Goal: Task Accomplishment & Management: Complete application form

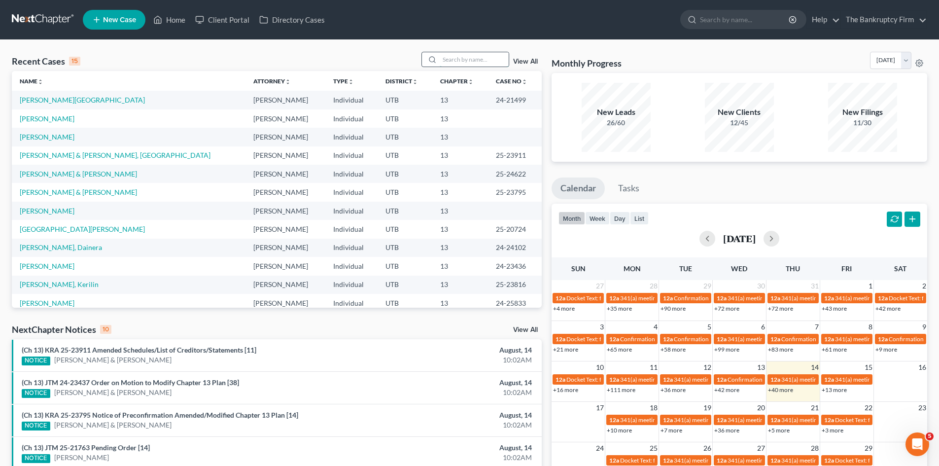
click at [456, 55] on input "search" at bounding box center [474, 59] width 69 height 14
type input "snyder"
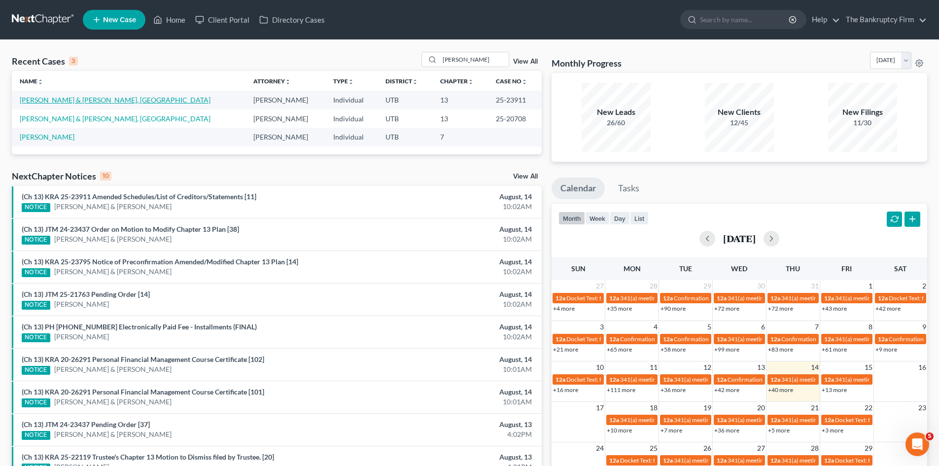
click at [60, 103] on link "Snyder, Daniel & Synder, Madison" at bounding box center [115, 100] width 191 height 8
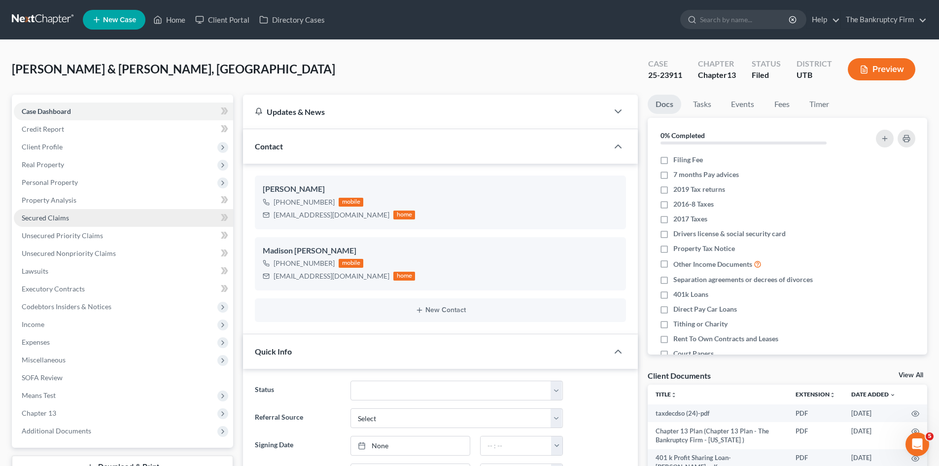
scroll to position [78, 0]
click at [39, 342] on span "Expenses" at bounding box center [36, 342] width 28 height 8
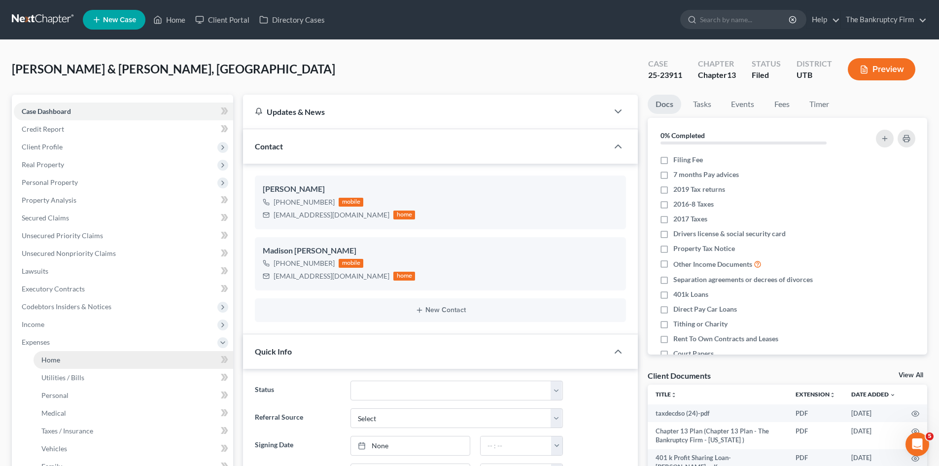
click at [63, 355] on link "Home" at bounding box center [134, 360] width 200 height 18
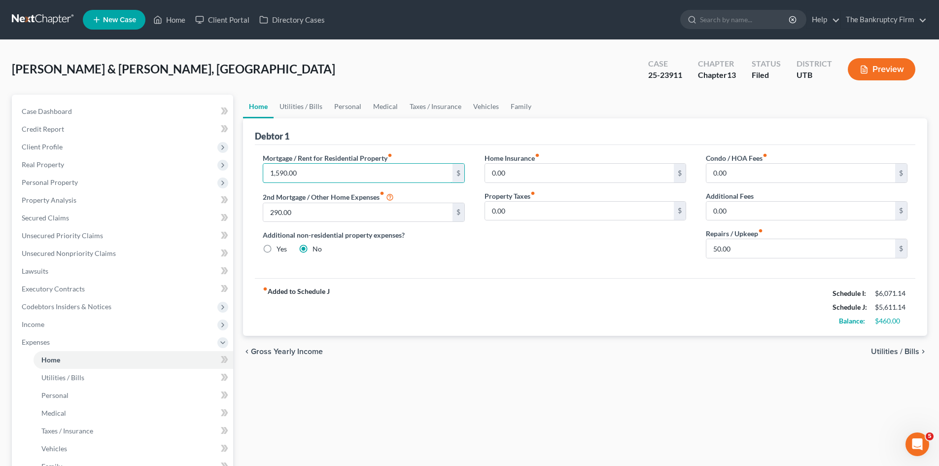
type input "1,590.00"
click at [171, 13] on link "Home" at bounding box center [169, 20] width 42 height 18
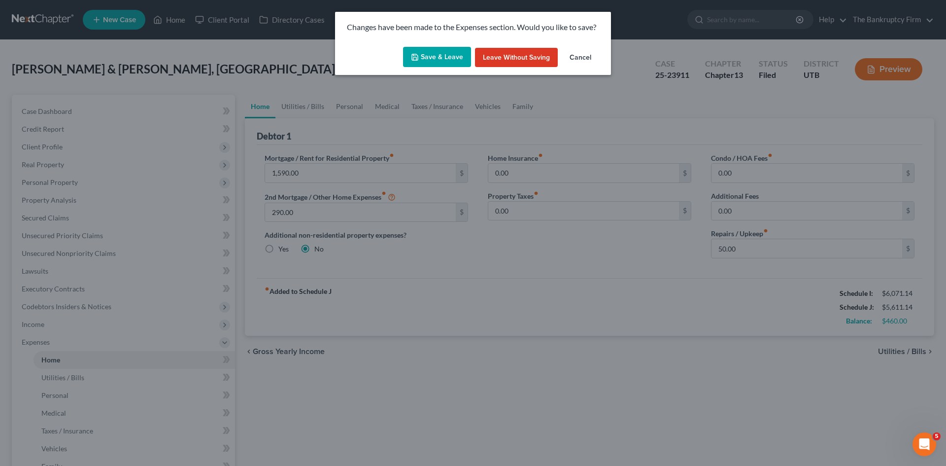
click at [420, 51] on button "Save & Leave" at bounding box center [437, 57] width 68 height 21
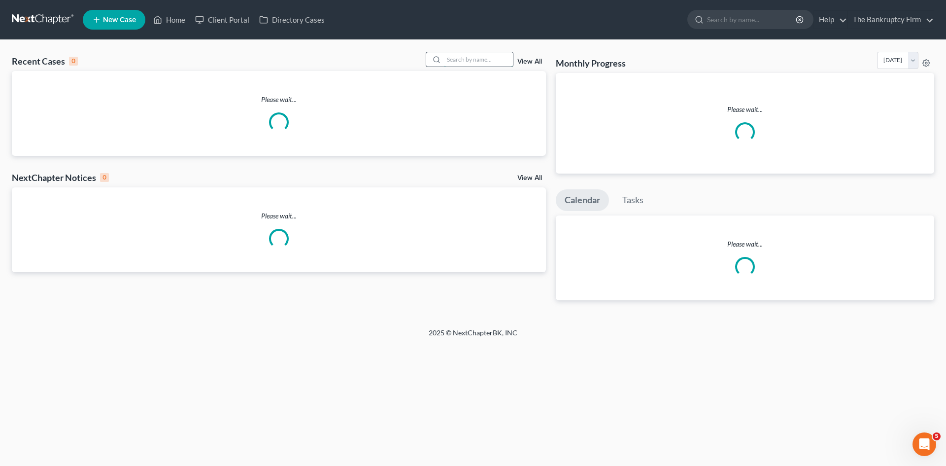
click at [448, 54] on input "search" at bounding box center [478, 59] width 69 height 14
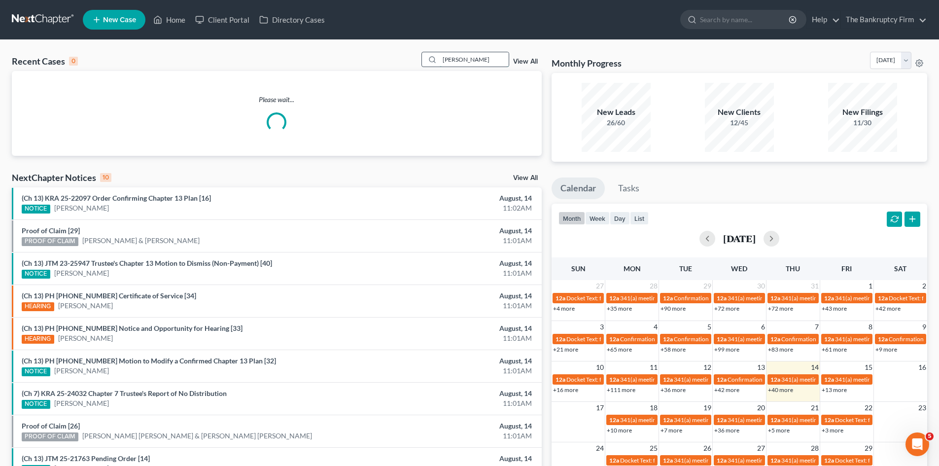
type input "LARKINS"
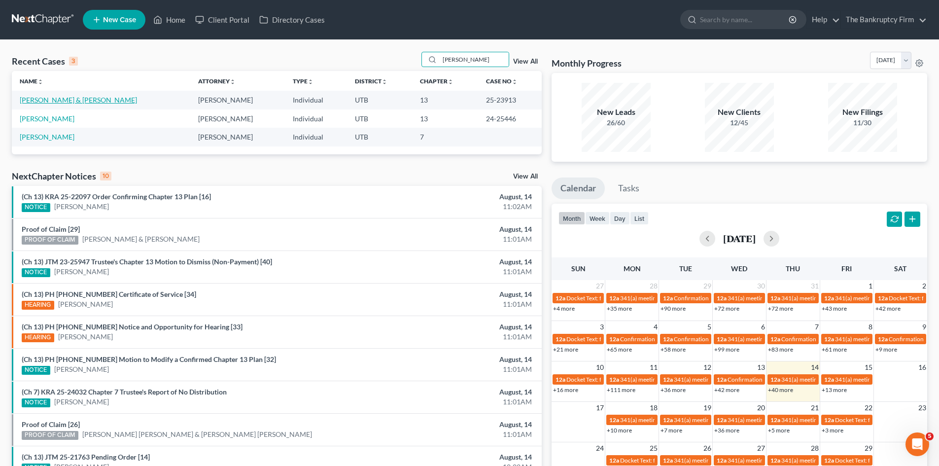
click at [34, 100] on link "Larkins, Brittney & Green, Matthew" at bounding box center [78, 100] width 117 height 8
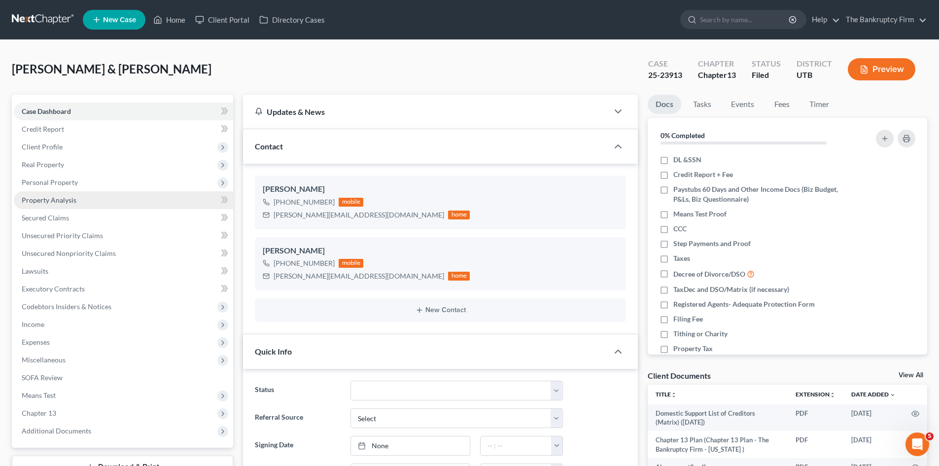
scroll to position [172, 0]
click at [44, 183] on span "Personal Property" at bounding box center [50, 182] width 56 height 8
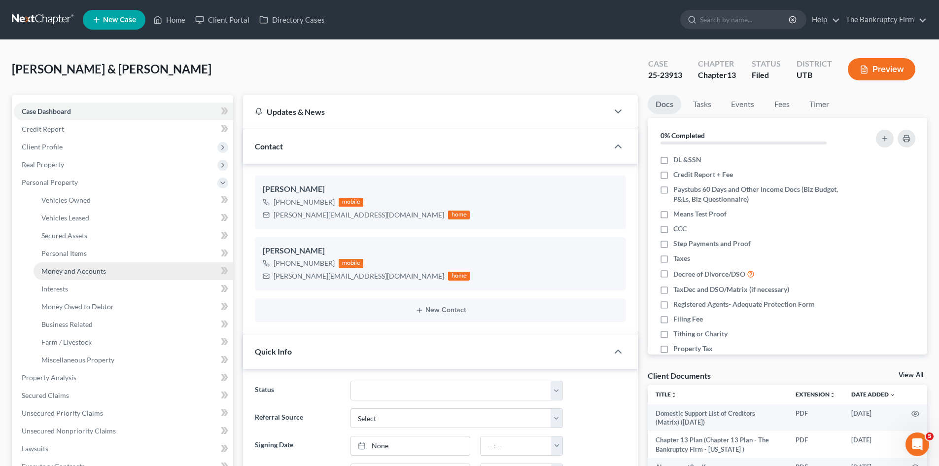
click at [95, 267] on span "Money and Accounts" at bounding box center [73, 271] width 65 height 8
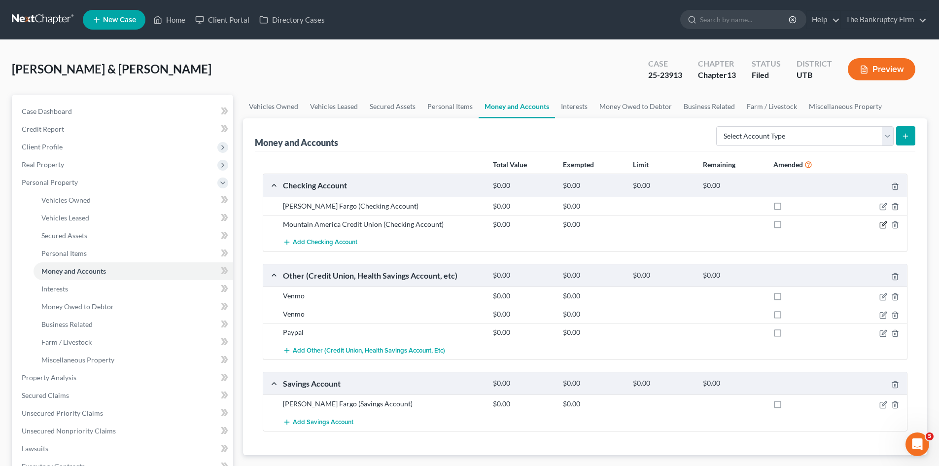
click at [883, 225] on icon "button" at bounding box center [883, 225] width 8 height 8
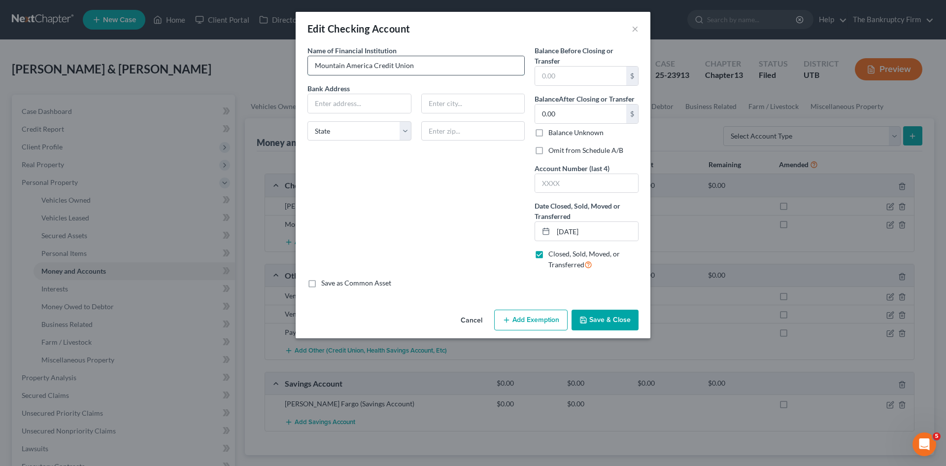
click at [447, 62] on input "Mountain America Credit Union" at bounding box center [416, 65] width 216 height 19
type input "Mountain America Credit Union (closed)"
click at [548, 152] on label "Omit from Schedule A/B" at bounding box center [585, 150] width 75 height 10
click at [552, 152] on input "Omit from Schedule A/B" at bounding box center [555, 148] width 6 height 6
checkbox input "true"
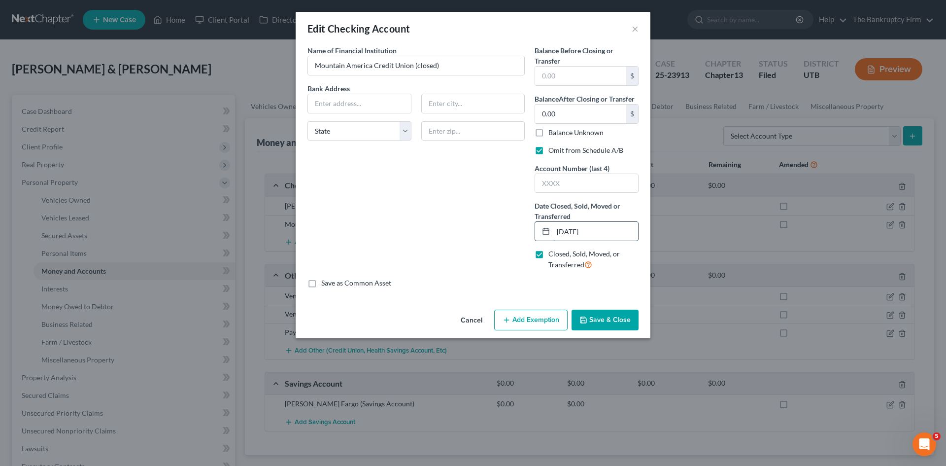
click at [561, 232] on input "03/01/2025" at bounding box center [595, 231] width 85 height 19
type input "06/01/2025"
click at [612, 321] on button "Save & Close" at bounding box center [605, 319] width 67 height 21
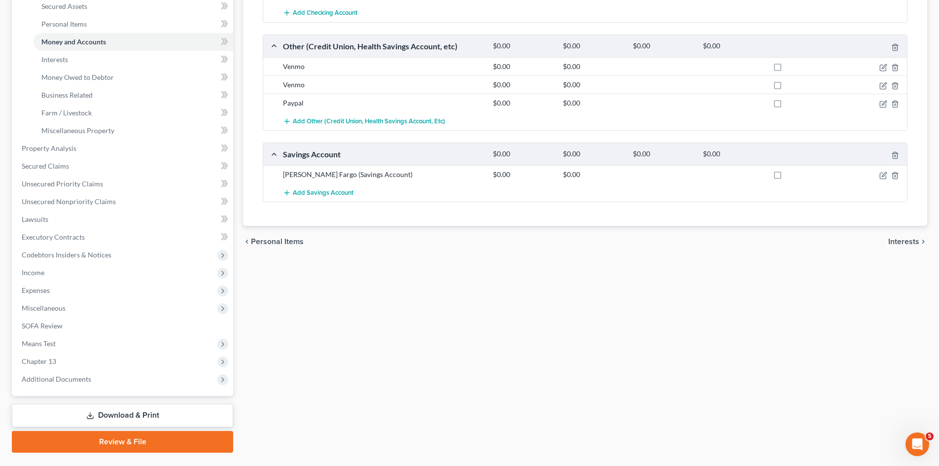
scroll to position [253, 0]
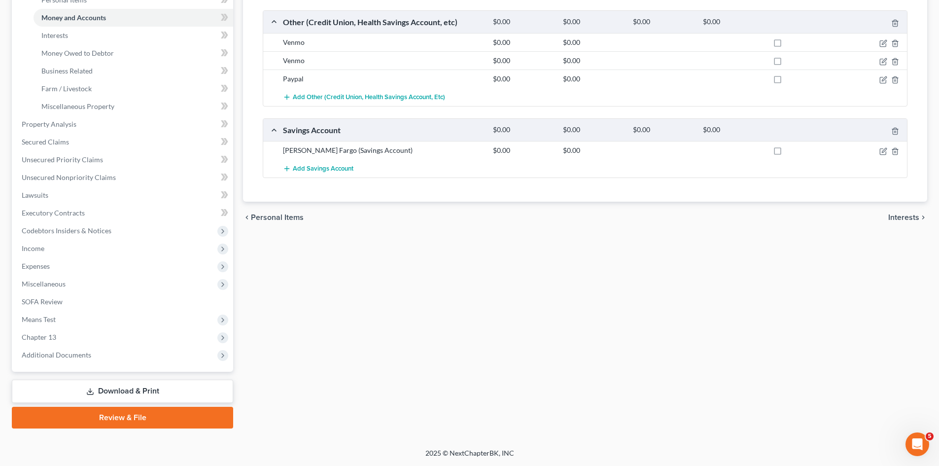
click at [114, 390] on link "Download & Print" at bounding box center [122, 390] width 221 height 23
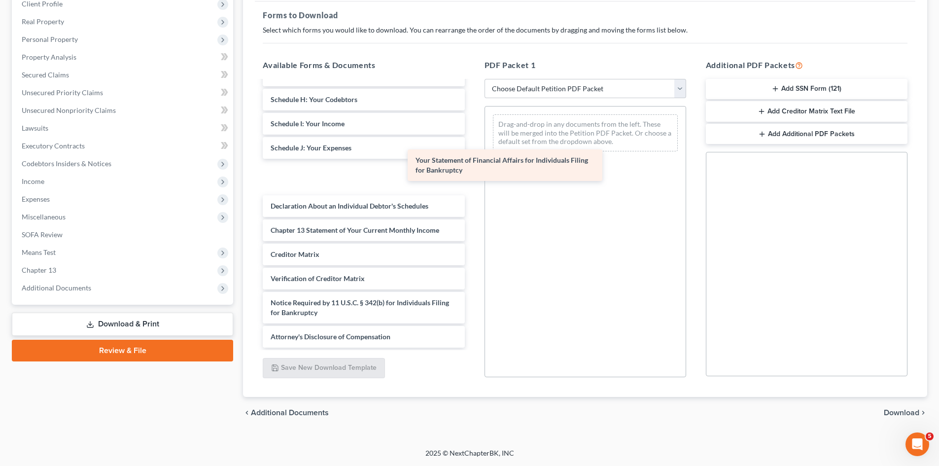
scroll to position [278, 0]
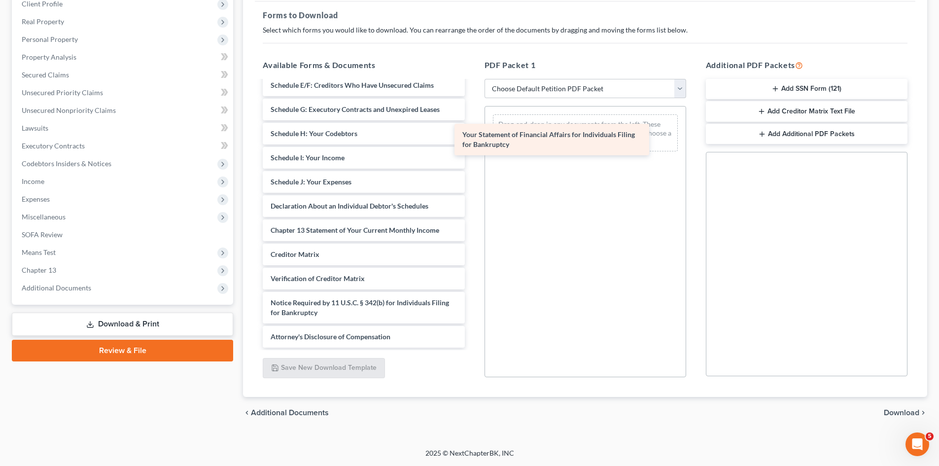
drag, startPoint x: 314, startPoint y: 197, endPoint x: 506, endPoint y: 135, distance: 201.8
click at [472, 135] on div "Your Statement of Financial Affairs for Individuals Filing for Bankruptcy Domes…" at bounding box center [363, 80] width 217 height 534
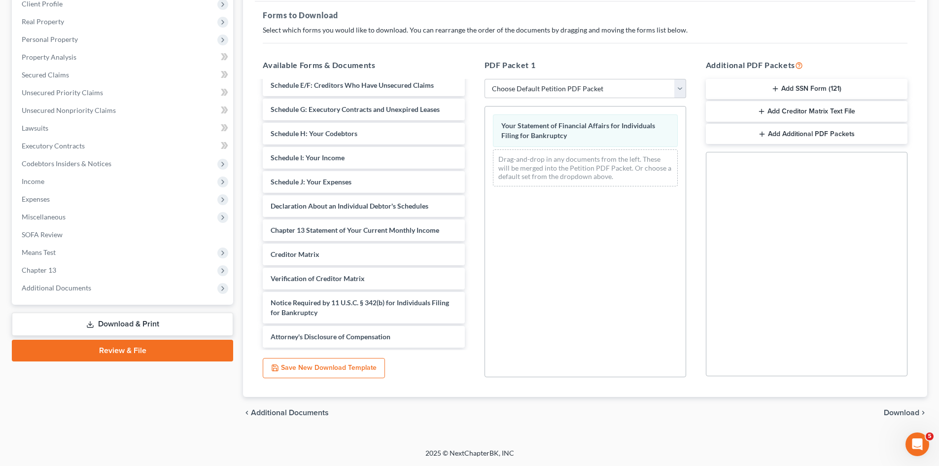
click at [891, 413] on span "Download" at bounding box center [900, 412] width 35 height 8
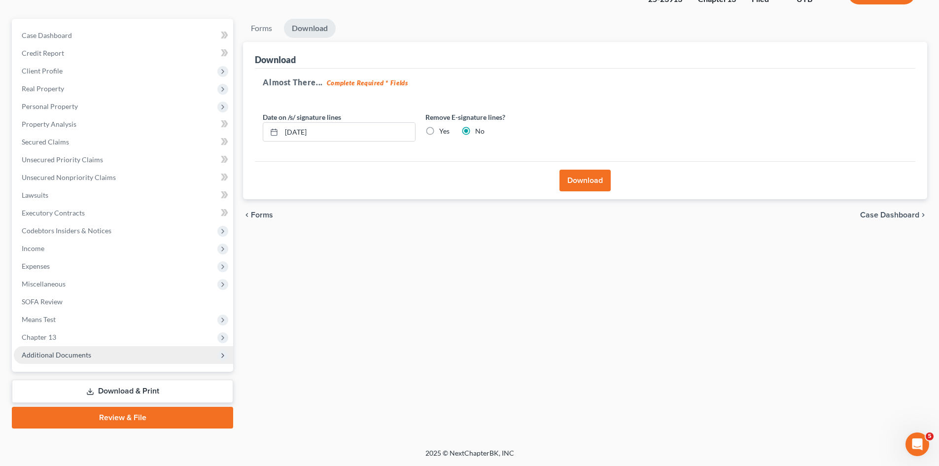
click at [48, 352] on span "Additional Documents" at bounding box center [56, 354] width 69 height 8
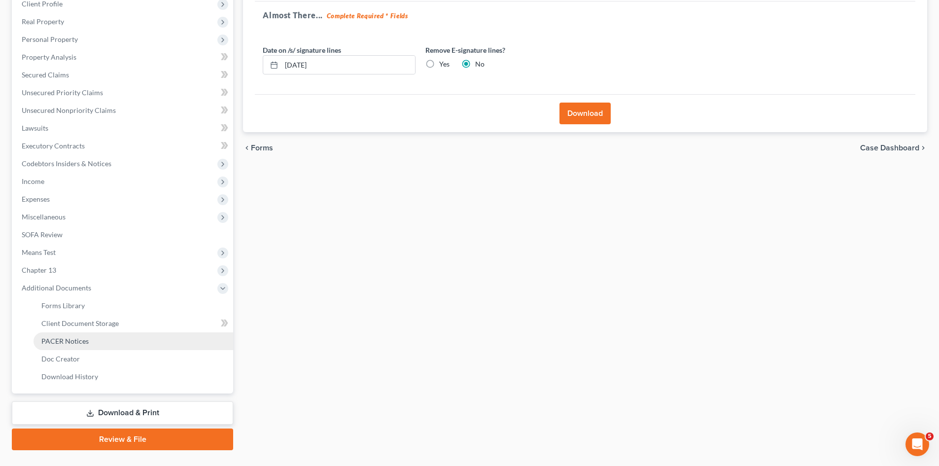
click at [54, 342] on span "PACER Notices" at bounding box center [64, 341] width 47 height 8
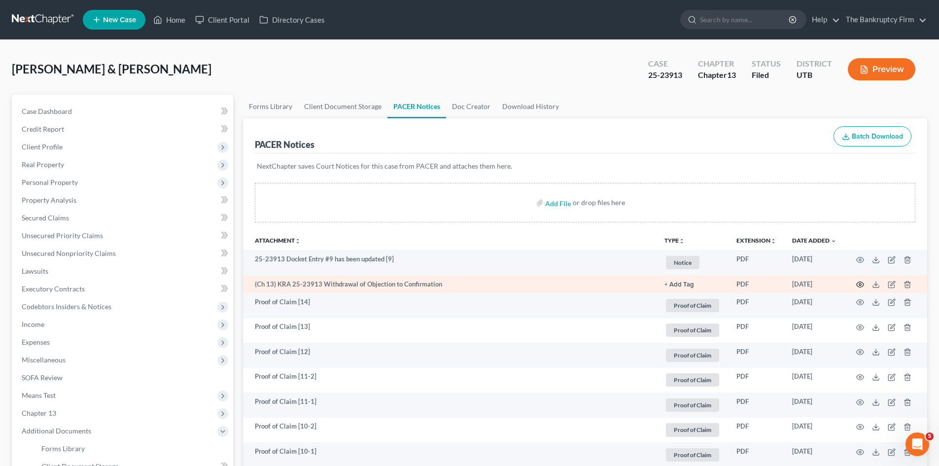
click at [861, 283] on icon "button" at bounding box center [860, 284] width 8 height 8
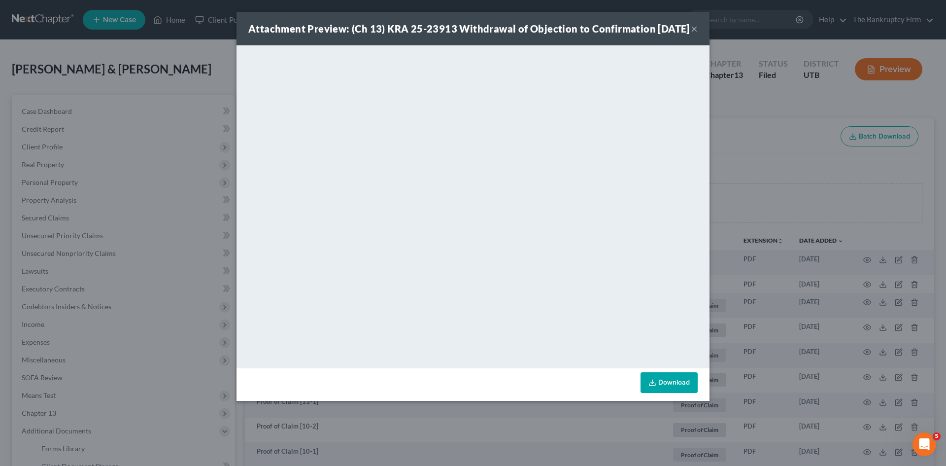
click at [695, 34] on button "×" at bounding box center [694, 29] width 7 height 12
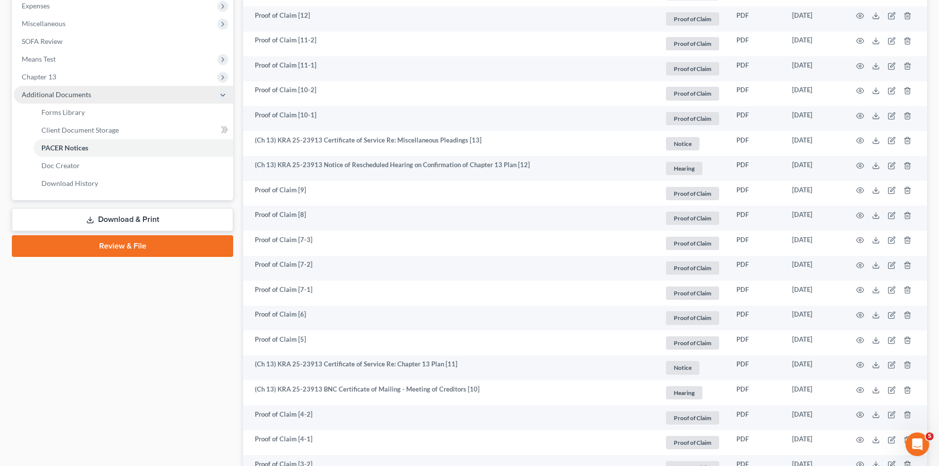
scroll to position [345, 0]
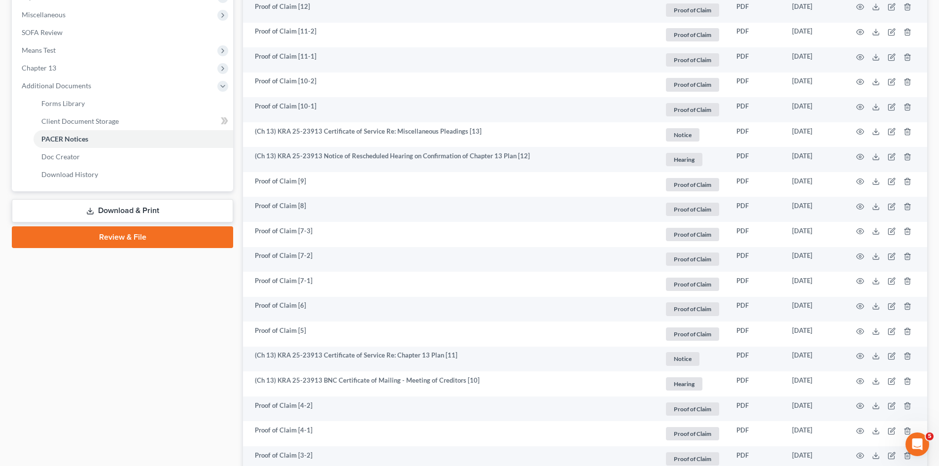
click at [162, 209] on link "Download & Print" at bounding box center [122, 210] width 221 height 23
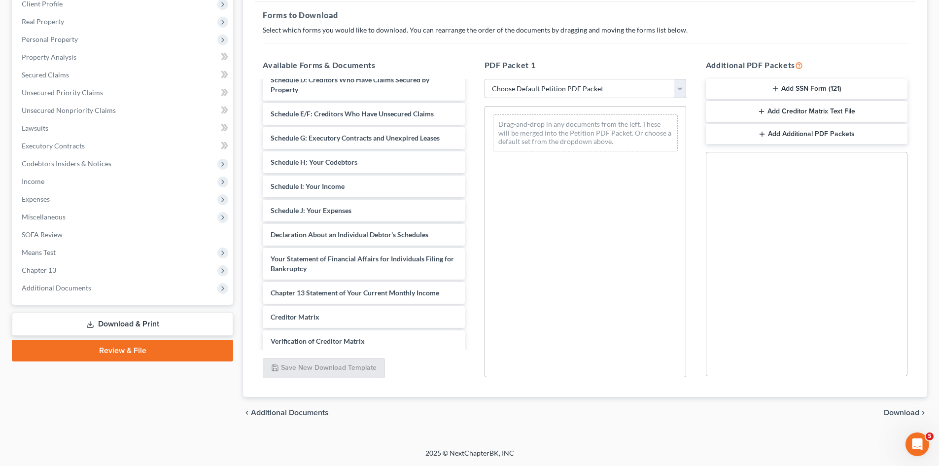
scroll to position [246, 0]
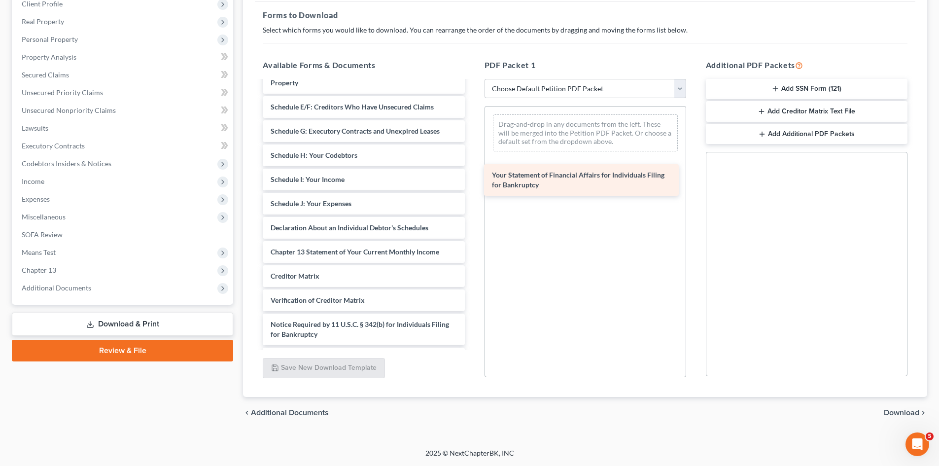
drag, startPoint x: 320, startPoint y: 262, endPoint x: 559, endPoint y: 153, distance: 262.4
click at [472, 153] on div "Your Statement of Financial Affairs for Individuals Filing for Bankruptcy Domes…" at bounding box center [363, 102] width 217 height 534
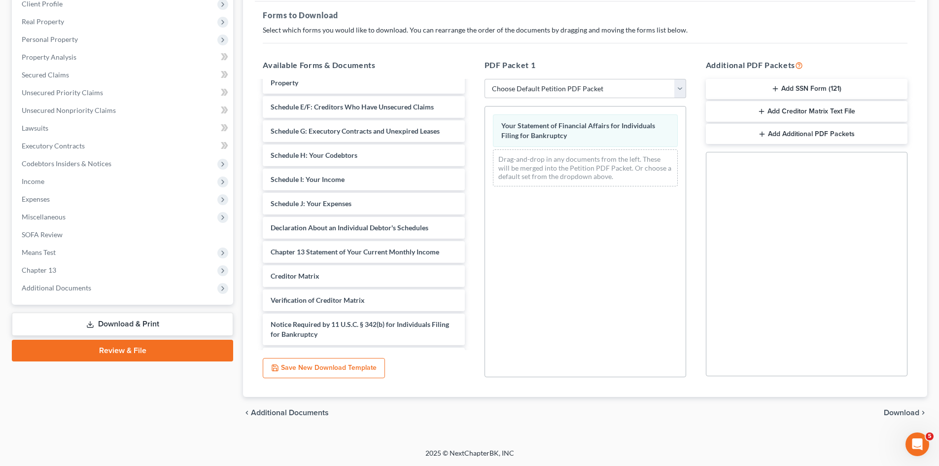
click at [889, 412] on span "Download" at bounding box center [900, 412] width 35 height 8
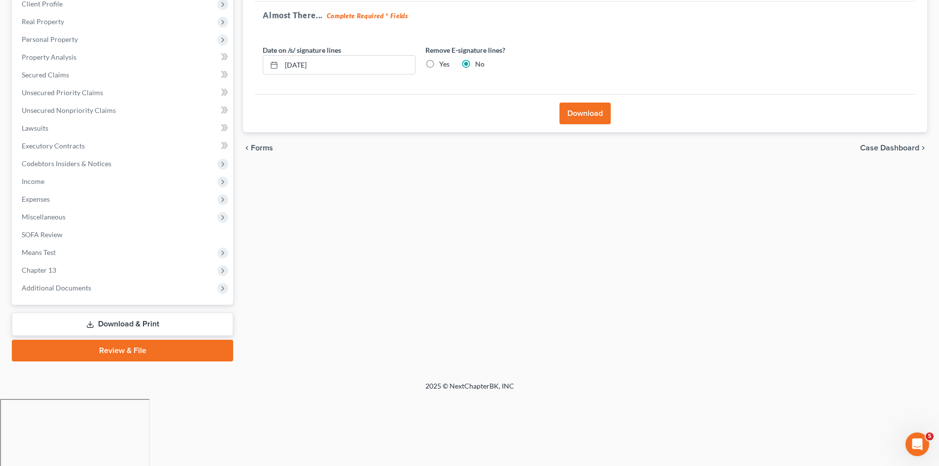
scroll to position [76, 0]
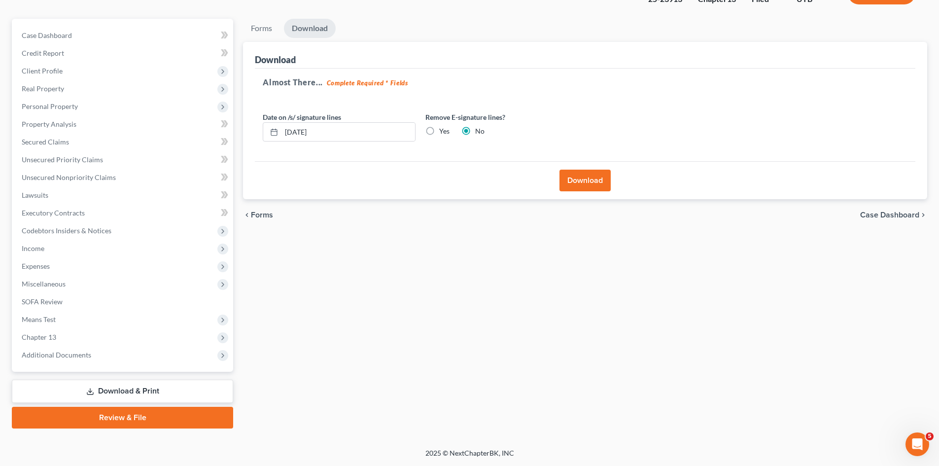
click at [584, 177] on button "Download" at bounding box center [584, 180] width 51 height 22
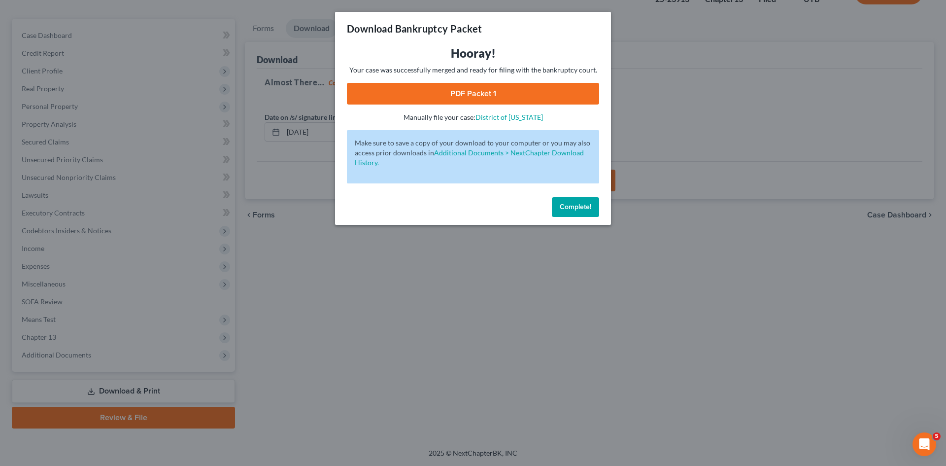
click at [465, 96] on link "PDF Packet 1" at bounding box center [473, 94] width 252 height 22
click at [587, 213] on button "Complete!" at bounding box center [575, 207] width 47 height 20
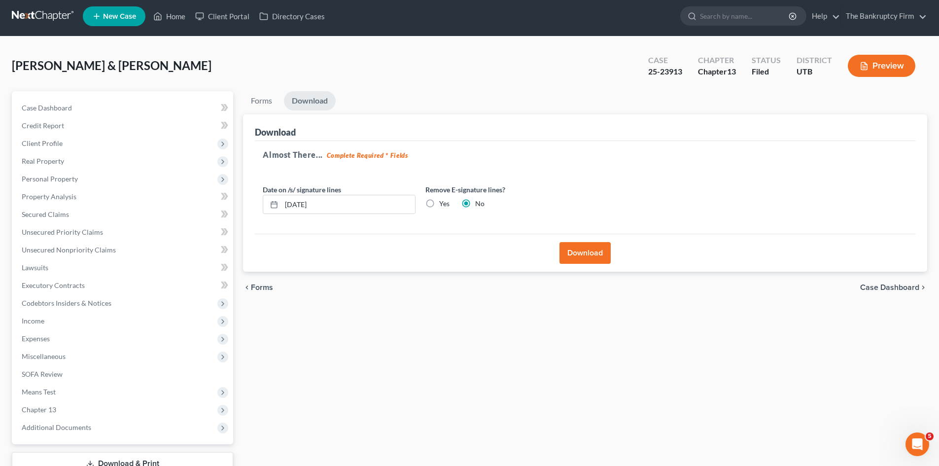
scroll to position [0, 0]
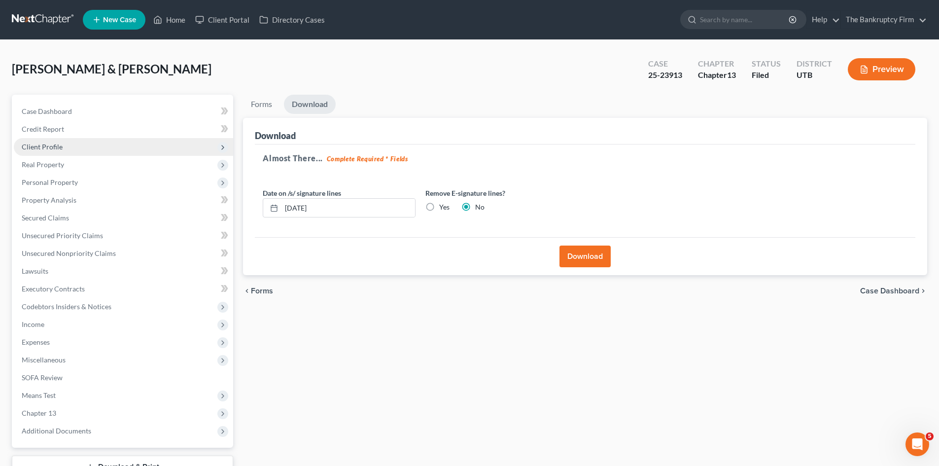
click at [49, 149] on span "Client Profile" at bounding box center [42, 146] width 41 height 8
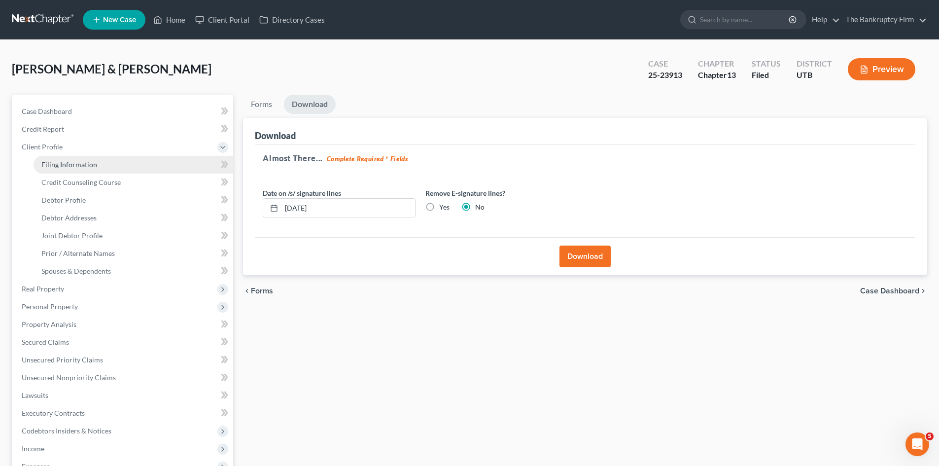
click at [66, 165] on span "Filing Information" at bounding box center [69, 164] width 56 height 8
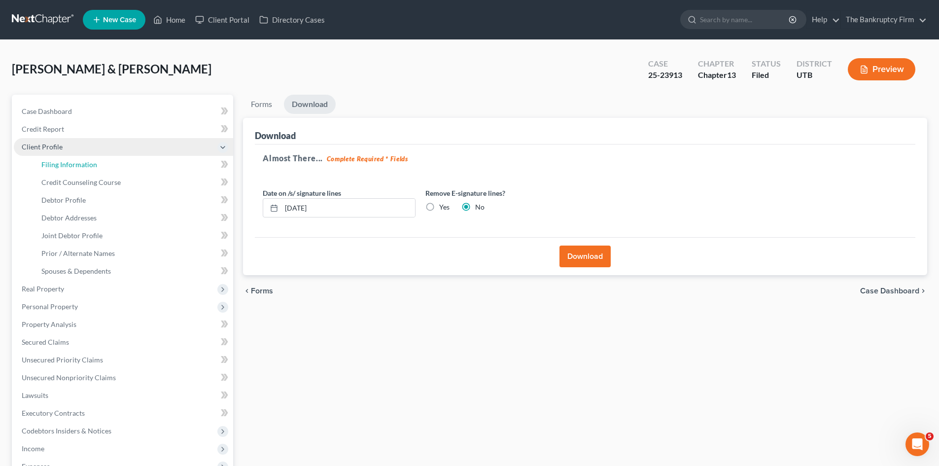
select select "1"
select select "3"
select select "46"
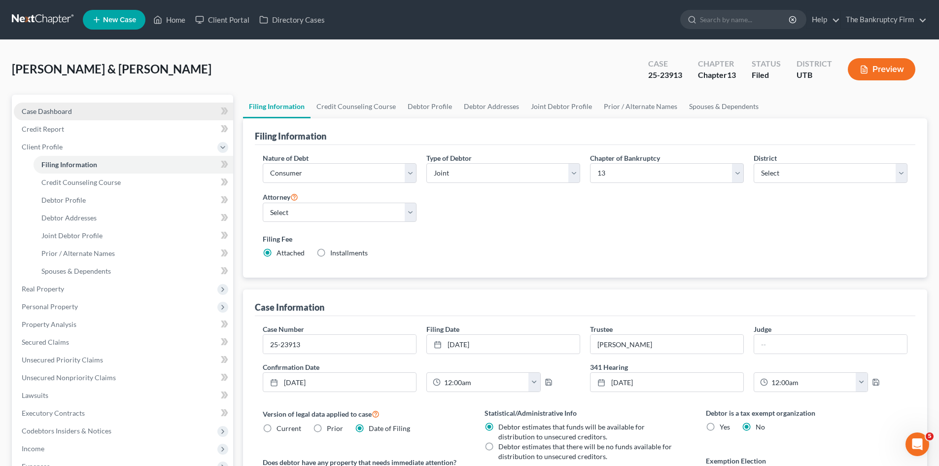
click at [51, 110] on span "Case Dashboard" at bounding box center [47, 111] width 50 height 8
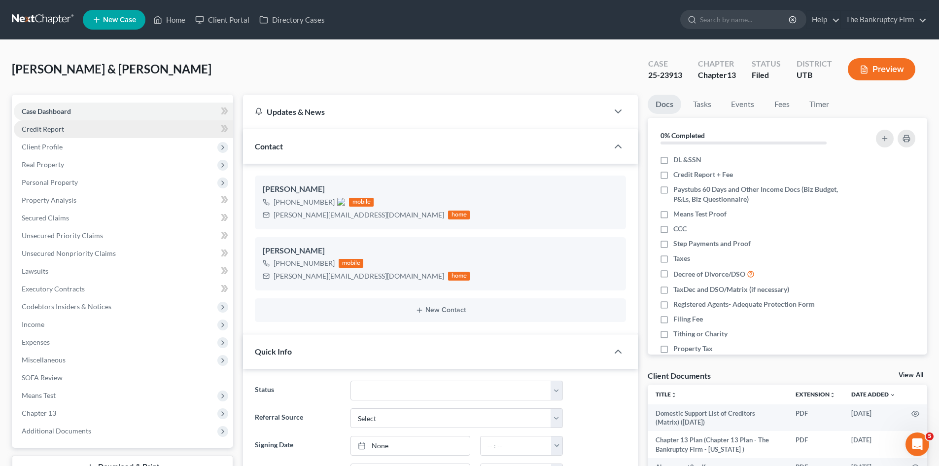
click at [53, 129] on span "Credit Report" at bounding box center [43, 129] width 42 height 8
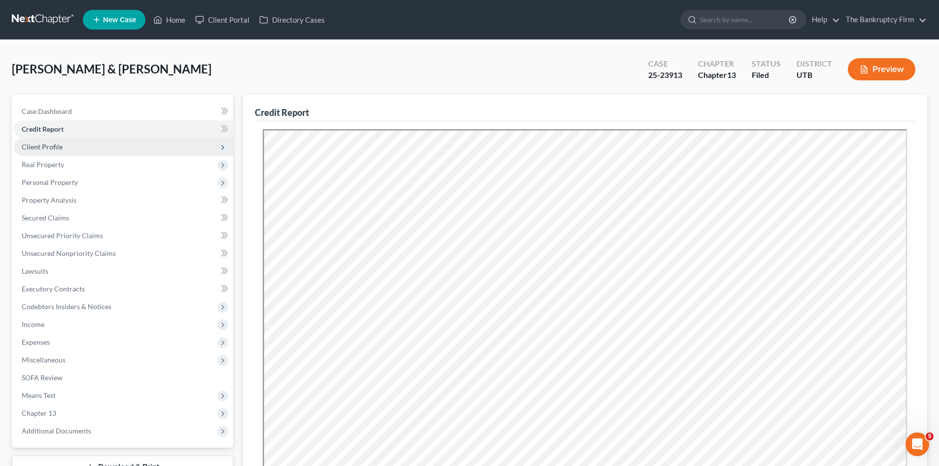
click at [48, 144] on span "Client Profile" at bounding box center [42, 146] width 41 height 8
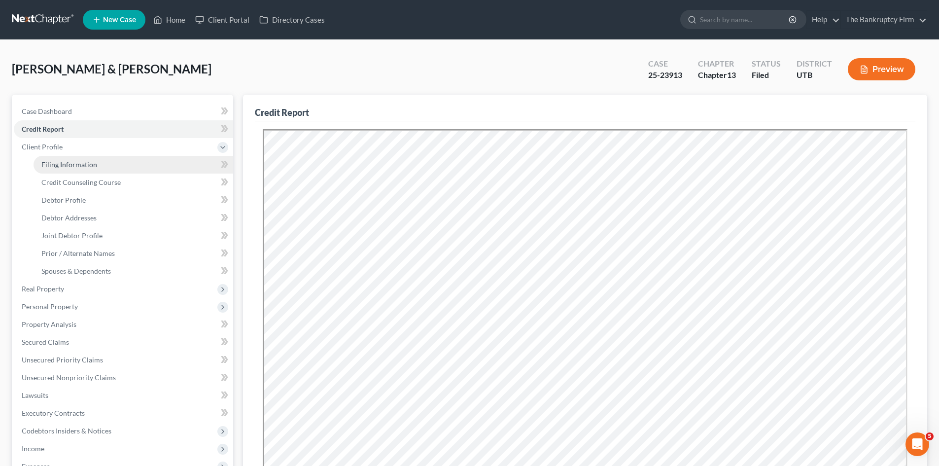
click at [52, 160] on span "Filing Information" at bounding box center [69, 164] width 56 height 8
select select "1"
select select "3"
select select "81"
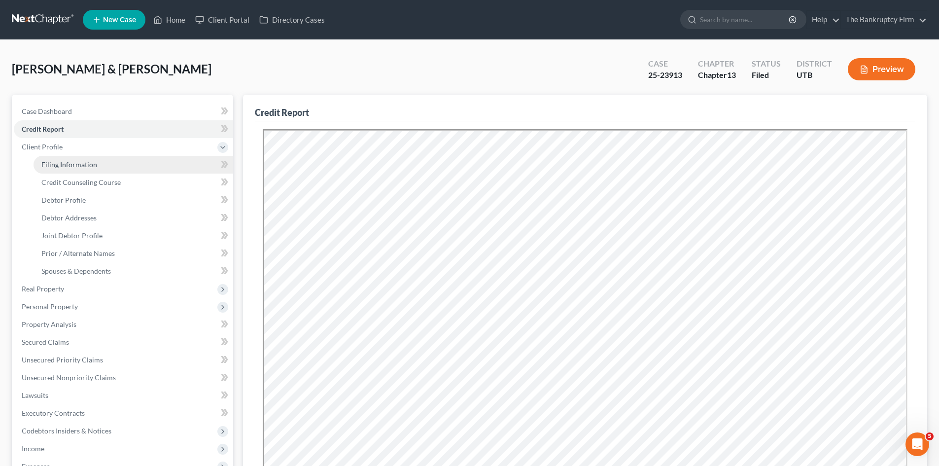
select select "0"
select select "46"
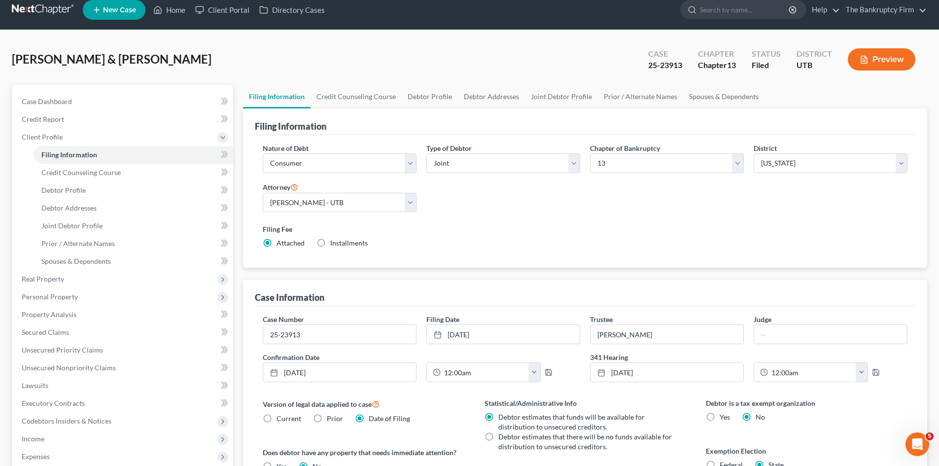
scroll to position [3, 0]
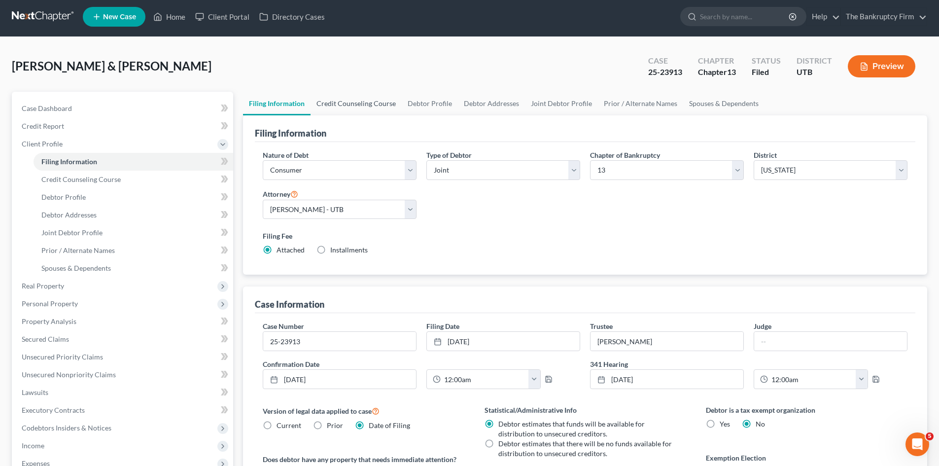
click at [386, 105] on link "Credit Counseling Course" at bounding box center [355, 104] width 91 height 24
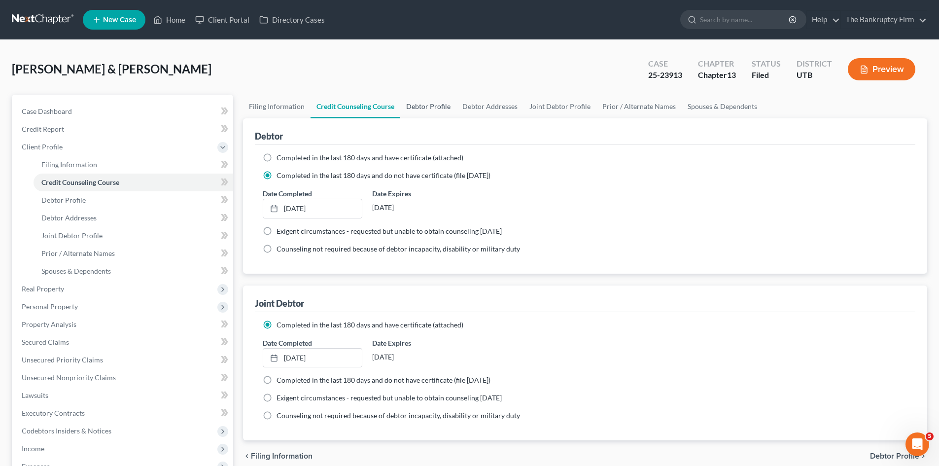
click at [438, 107] on link "Debtor Profile" at bounding box center [428, 107] width 56 height 24
select select "1"
select select "3"
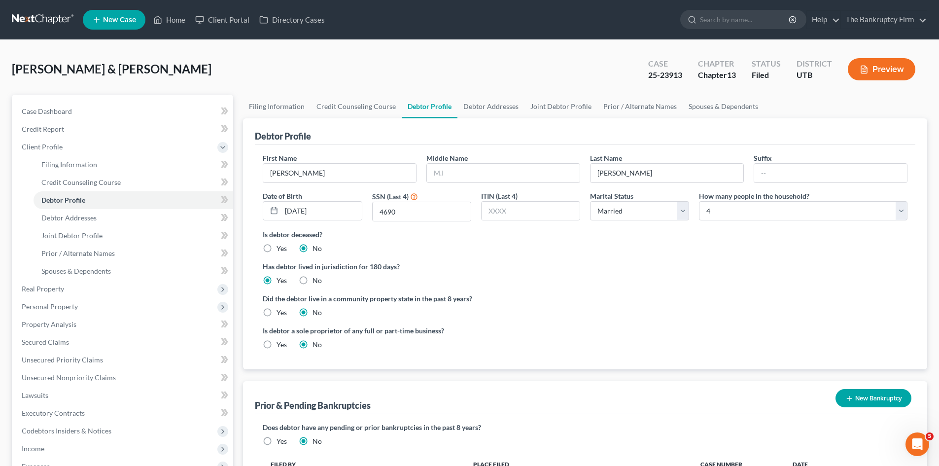
radio input "true"
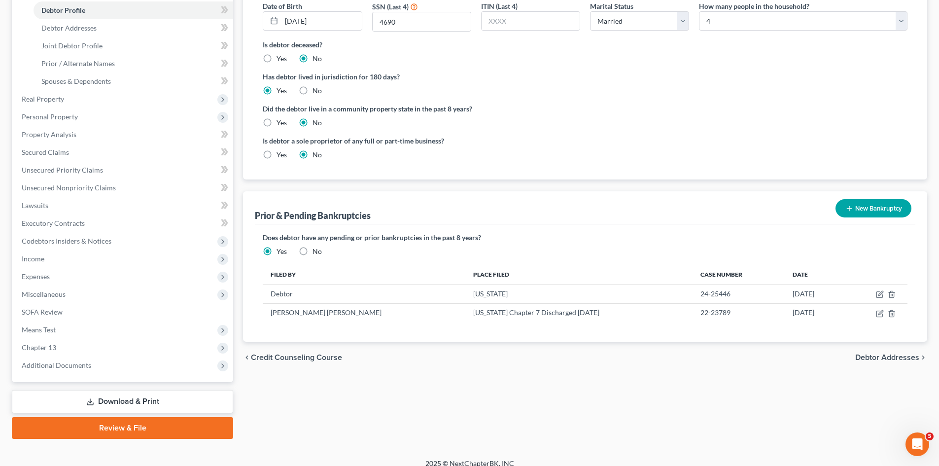
scroll to position [200, 0]
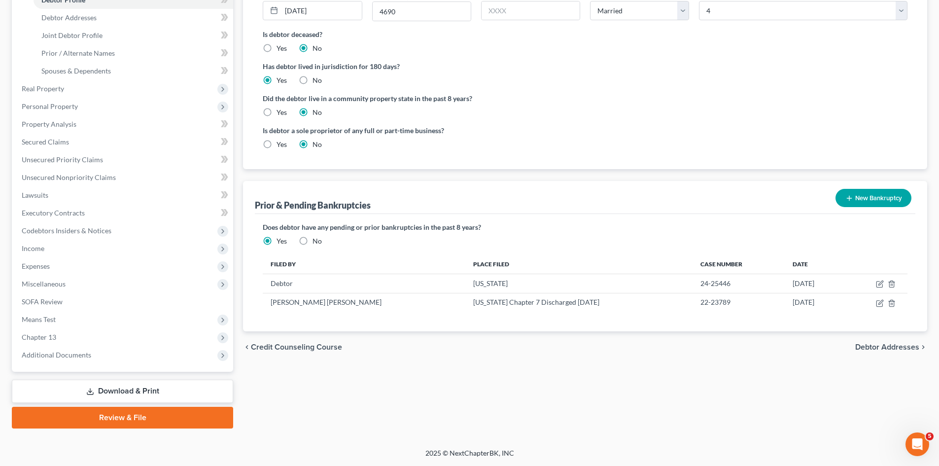
click at [101, 391] on link "Download & Print" at bounding box center [122, 390] width 221 height 23
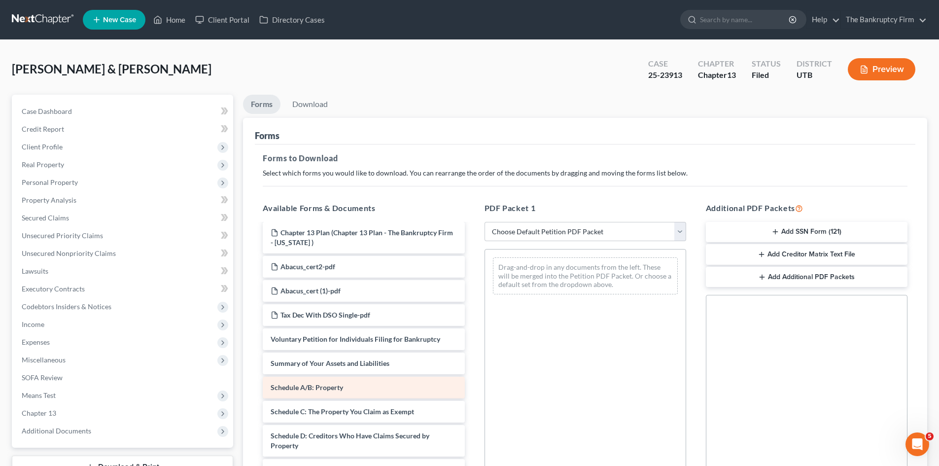
scroll to position [49, 0]
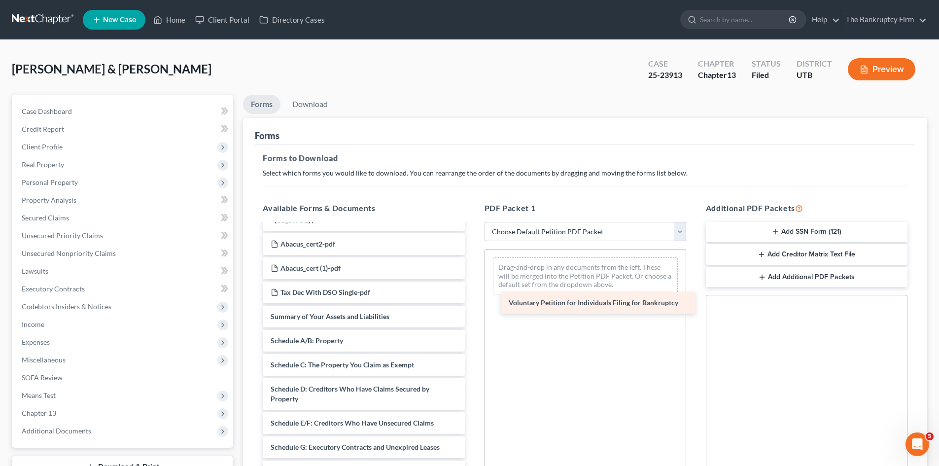
drag, startPoint x: 341, startPoint y: 323, endPoint x: 579, endPoint y: 299, distance: 239.2
click at [472, 299] on div "Voluntary Petition for Individuals Filing for Bankruptcy Domestic Support List …" at bounding box center [363, 447] width 217 height 544
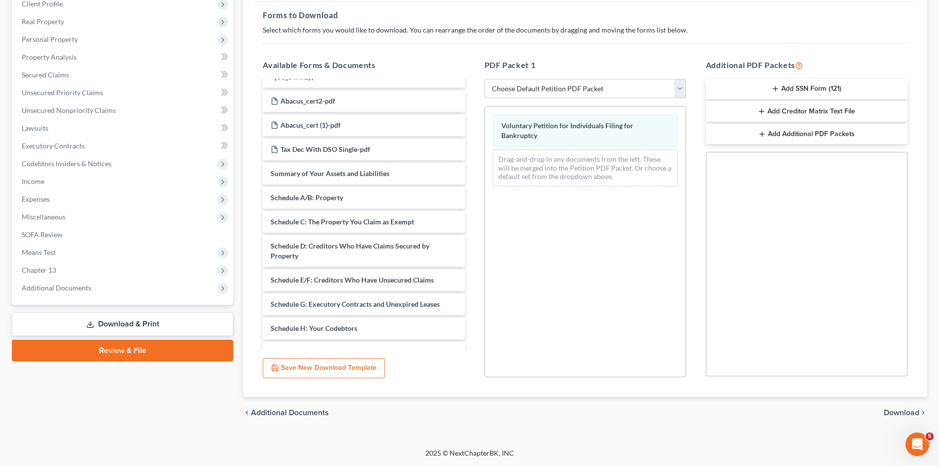
click at [906, 415] on span "Download" at bounding box center [900, 412] width 35 height 8
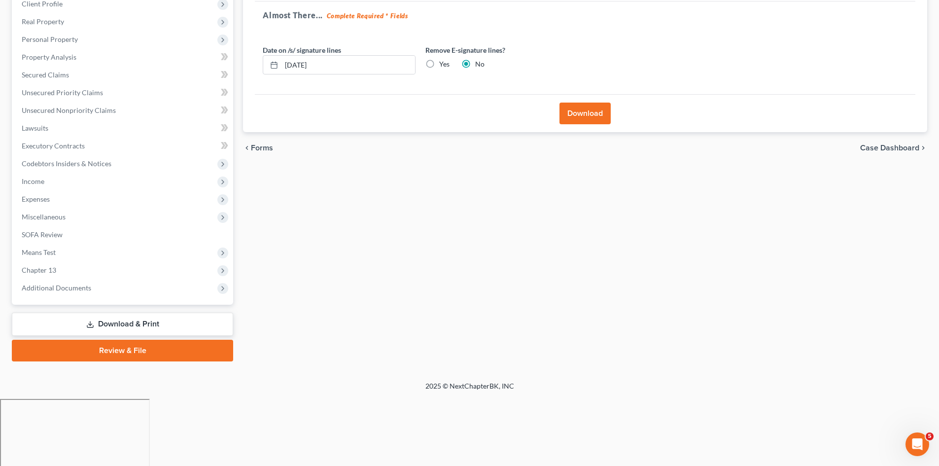
scroll to position [76, 0]
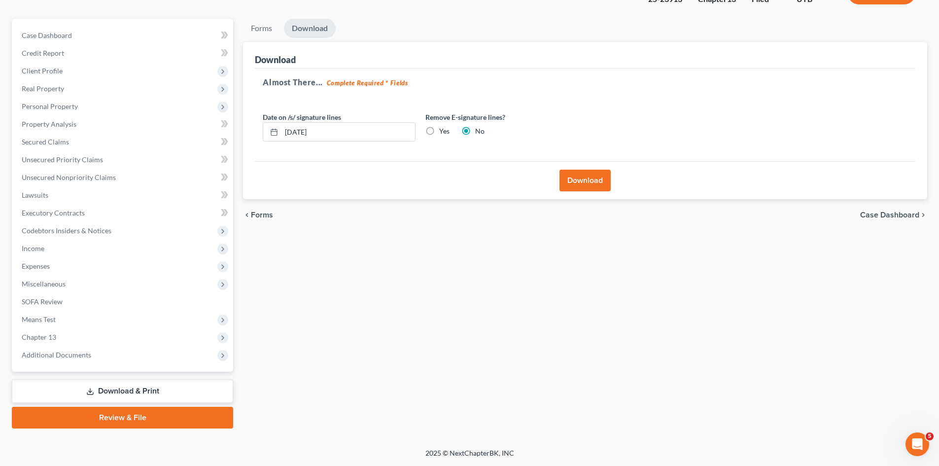
click at [577, 175] on button "Download" at bounding box center [584, 180] width 51 height 22
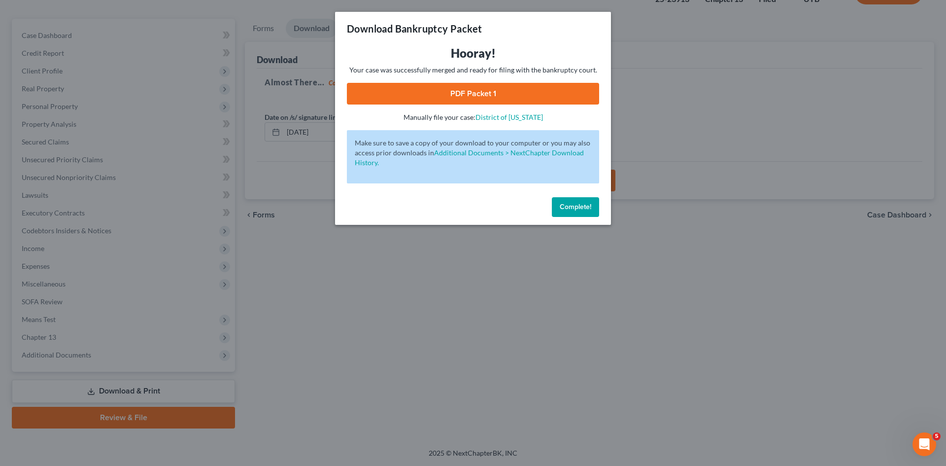
click at [467, 95] on link "PDF Packet 1" at bounding box center [473, 94] width 252 height 22
click at [579, 210] on span "Complete!" at bounding box center [576, 207] width 32 height 8
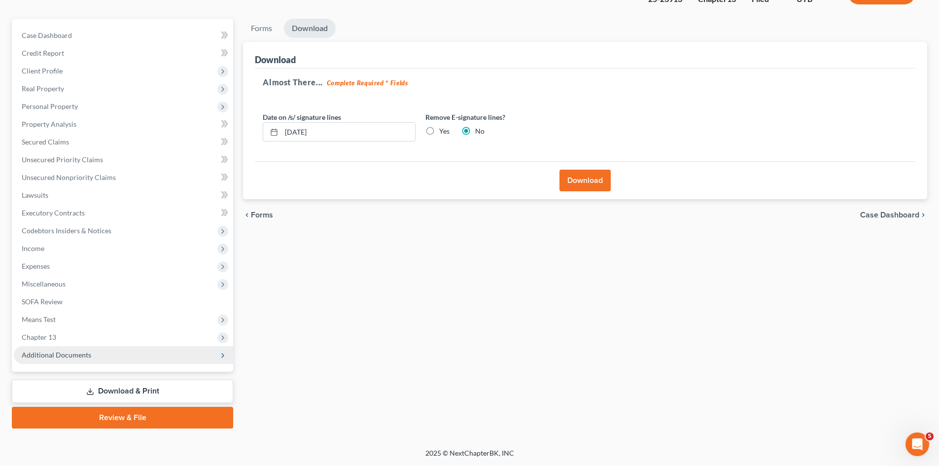
click at [33, 353] on span "Additional Documents" at bounding box center [56, 354] width 69 height 8
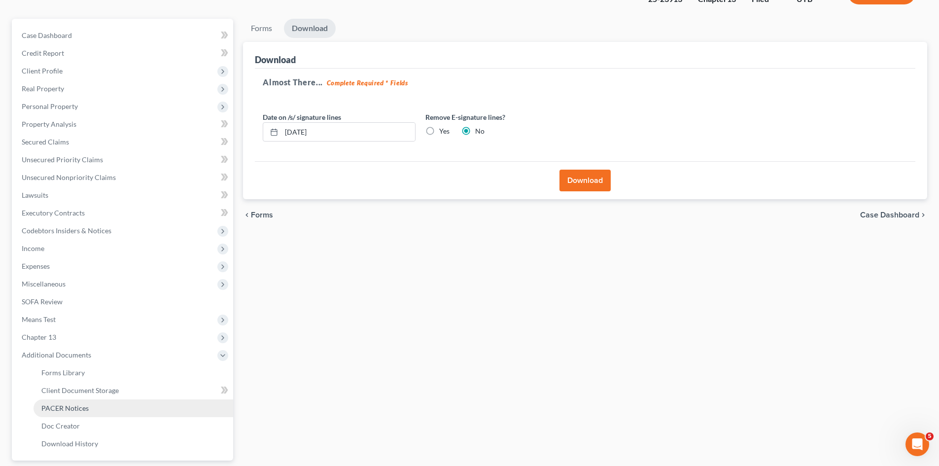
click at [71, 410] on span "PACER Notices" at bounding box center [64, 408] width 47 height 8
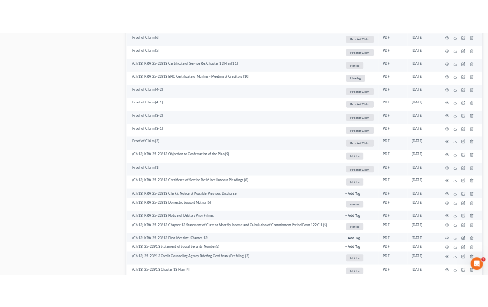
scroll to position [765, 0]
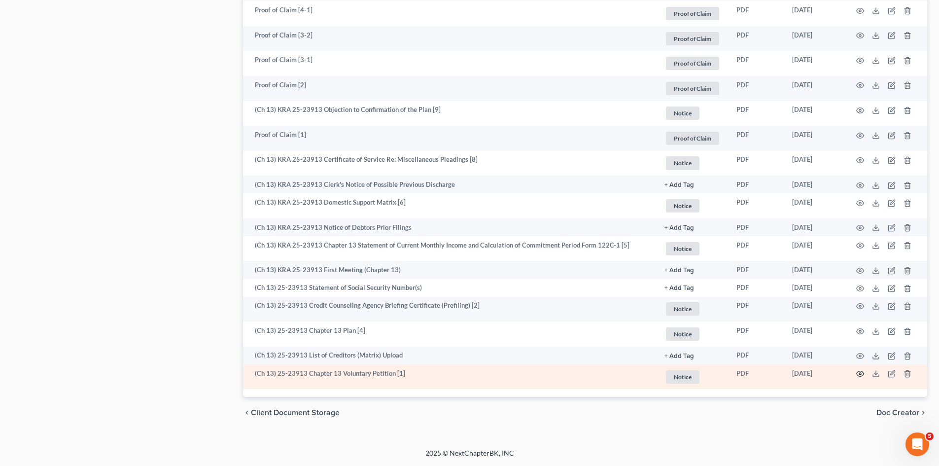
click at [862, 372] on icon "button" at bounding box center [860, 374] width 8 height 8
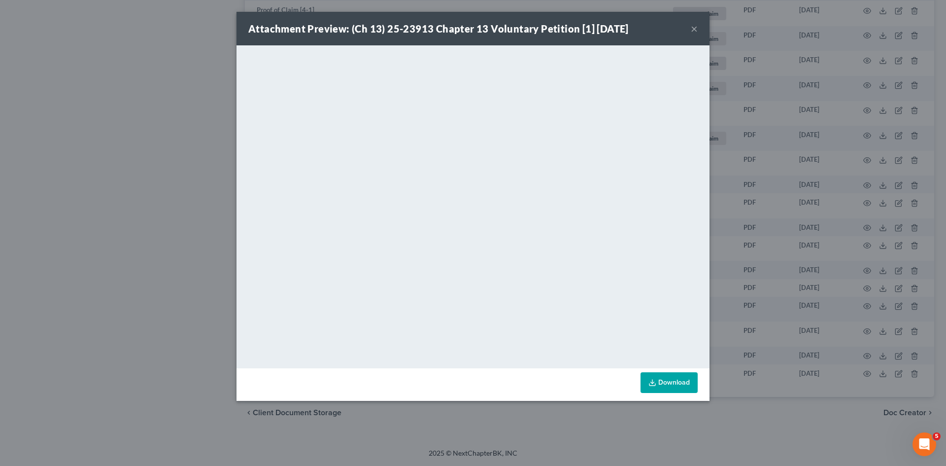
click at [694, 30] on button "×" at bounding box center [694, 29] width 7 height 12
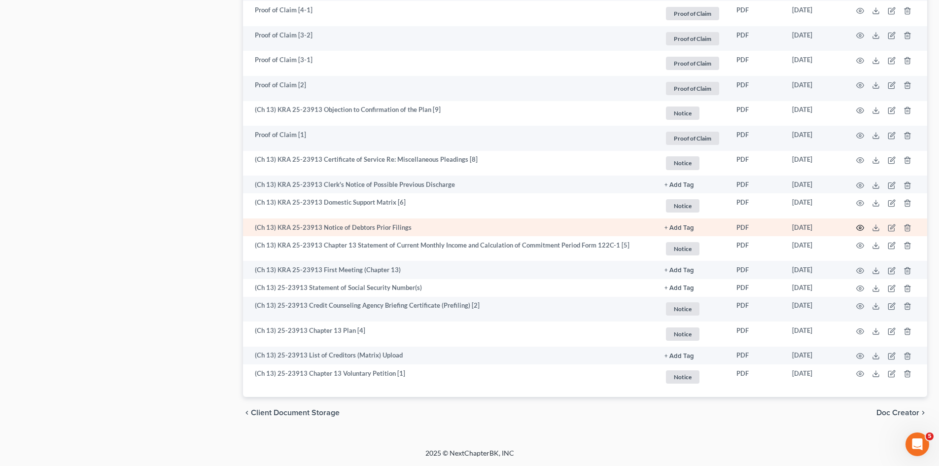
click at [859, 228] on circle "button" at bounding box center [860, 228] width 2 height 2
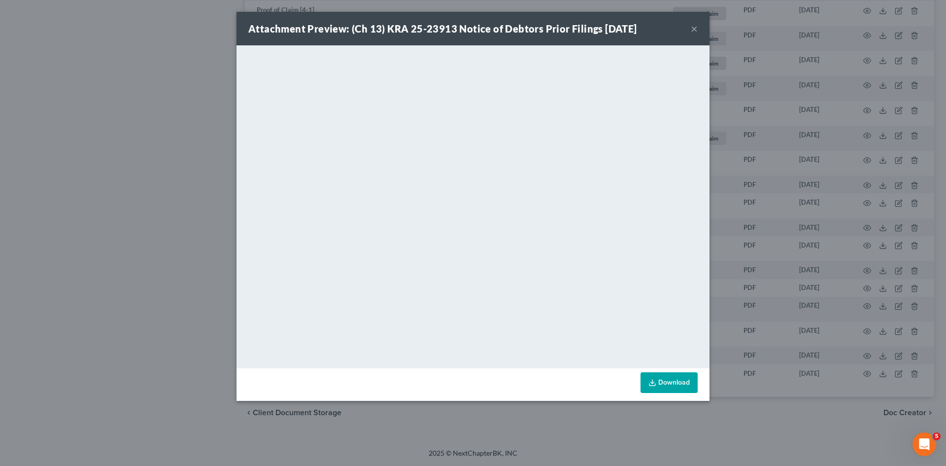
click at [694, 30] on button "×" at bounding box center [694, 29] width 7 height 12
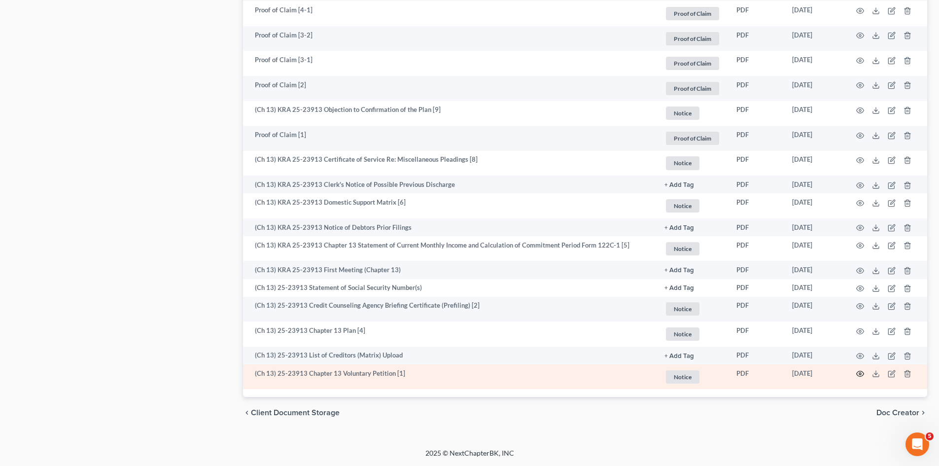
click at [862, 373] on icon "button" at bounding box center [860, 374] width 8 height 8
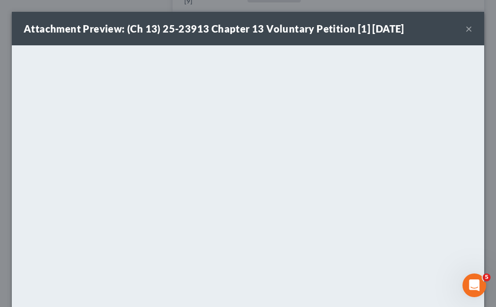
click at [465, 27] on button "×" at bounding box center [468, 29] width 7 height 12
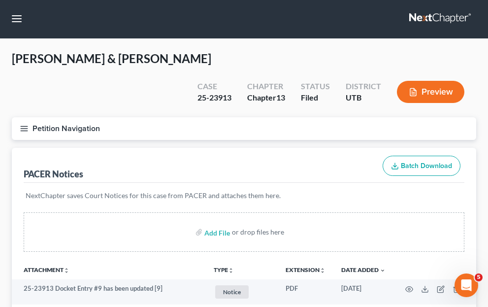
scroll to position [0, 0]
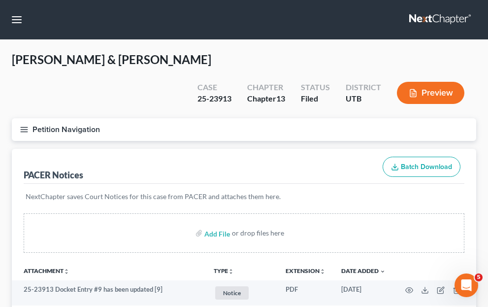
click at [0, 0] on span "Case Dashboard" at bounding box center [0, 0] width 0 height 0
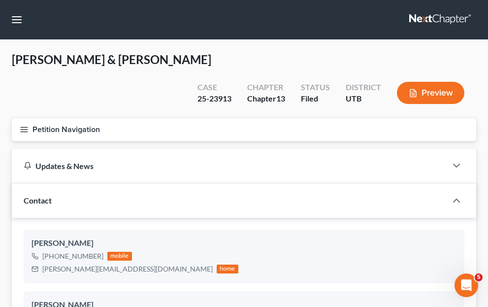
click at [0, 0] on span "Credit Report" at bounding box center [0, 0] width 0 height 0
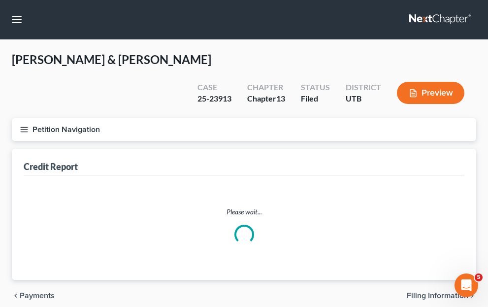
click at [0, 0] on span "Client Profile" at bounding box center [0, 0] width 0 height 0
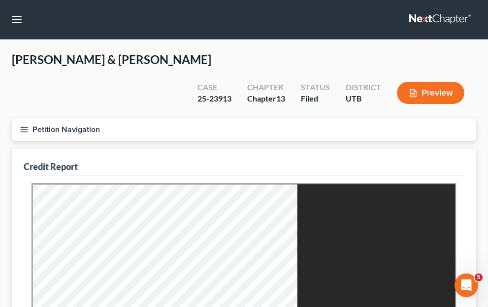
click at [0, 0] on span "Filing Information" at bounding box center [0, 0] width 0 height 0
select select "1"
select select "3"
select select "81"
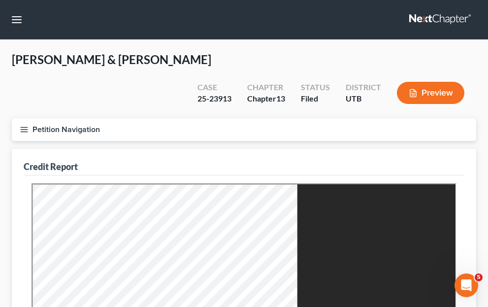
select select "0"
select select "46"
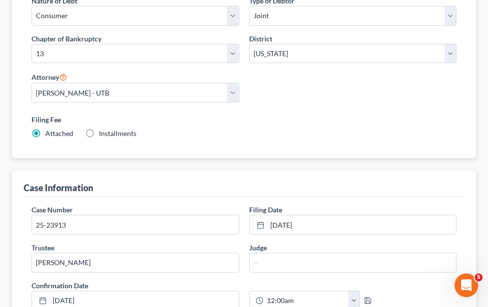
scroll to position [162, 0]
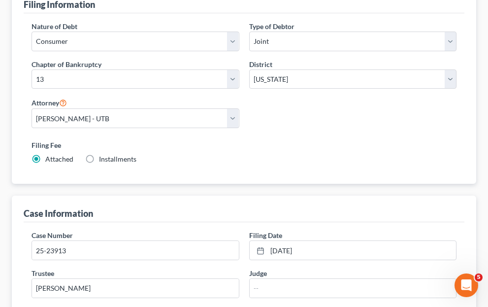
click at [0, 0] on link "Credit Counseling Course" at bounding box center [0, 0] width 0 height 0
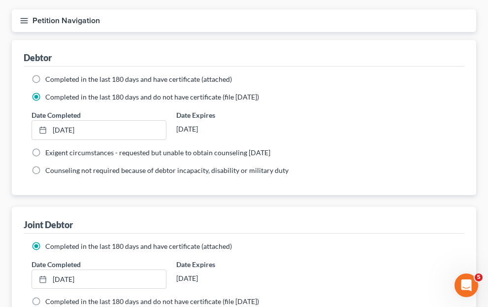
scroll to position [104, 0]
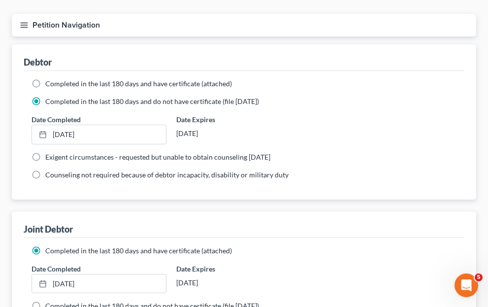
click at [0, 0] on span "Debtor Profile" at bounding box center [0, 0] width 0 height 0
select select "1"
select select "3"
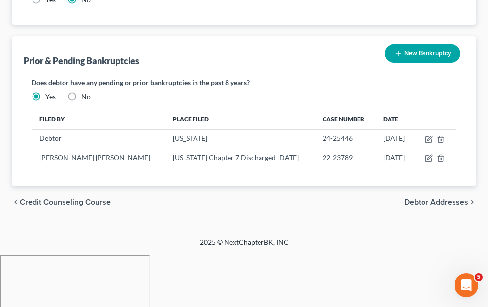
scroll to position [493, 0]
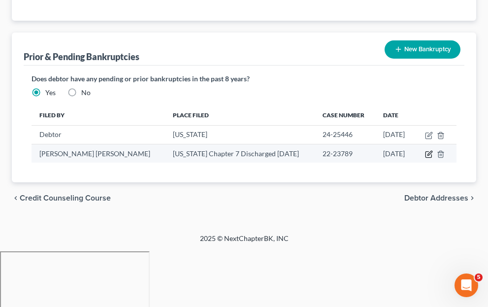
click at [432, 155] on icon "button" at bounding box center [430, 153] width 4 height 4
select select "other"
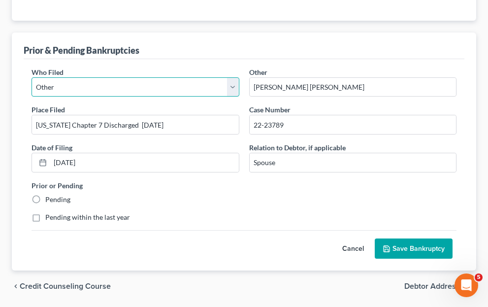
click at [239, 97] on select "Debtor Other" at bounding box center [136, 87] width 208 height 20
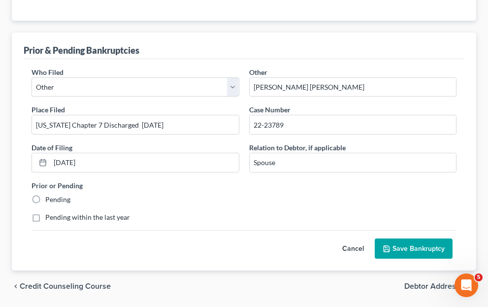
click at [359, 59] on div "Prior & Pending Bankruptcies" at bounding box center [244, 46] width 441 height 27
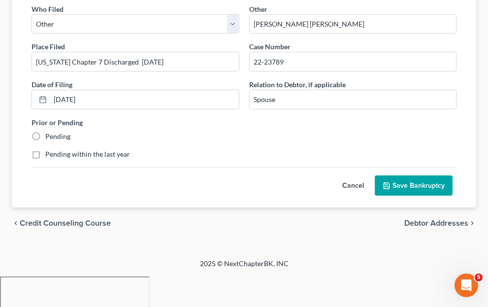
scroll to position [570, 0]
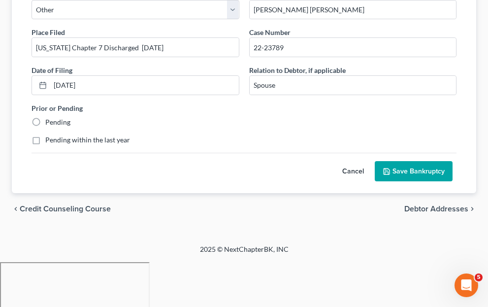
click at [348, 181] on button "Cancel" at bounding box center [353, 172] width 43 height 20
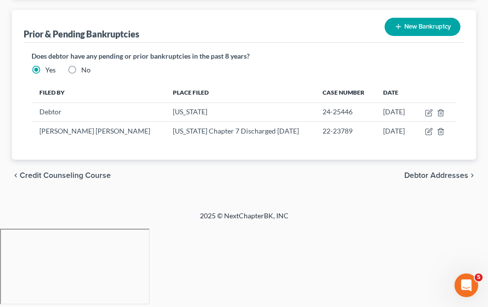
scroll to position [520, 0]
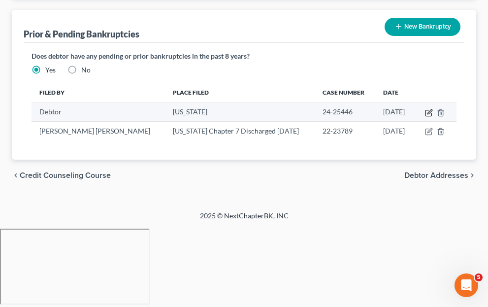
click at [432, 114] on icon "button" at bounding box center [430, 111] width 4 height 4
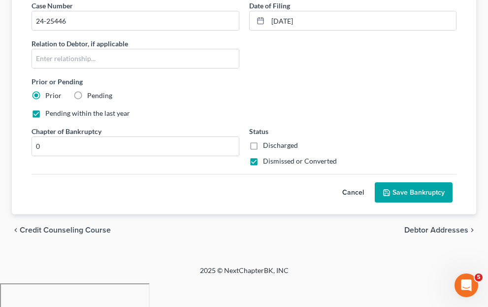
scroll to position [618, 0]
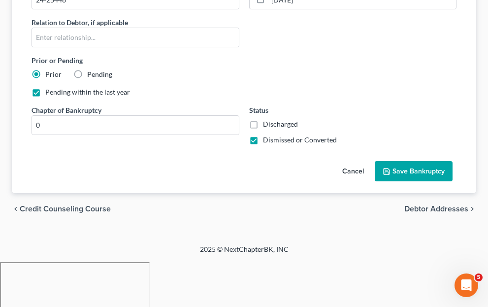
click at [413, 182] on button "Save Bankruptcy" at bounding box center [414, 171] width 78 height 21
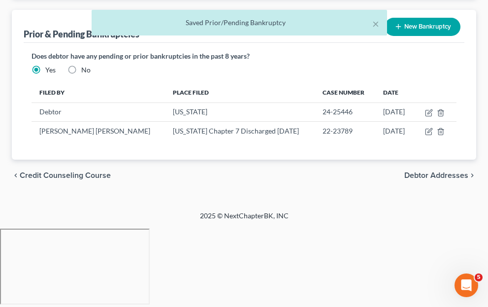
scroll to position [520, 0]
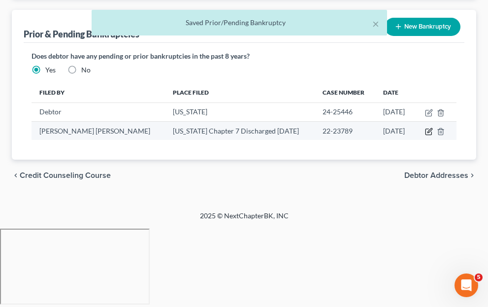
click at [433, 136] on icon "button" at bounding box center [429, 132] width 8 height 8
select select "other"
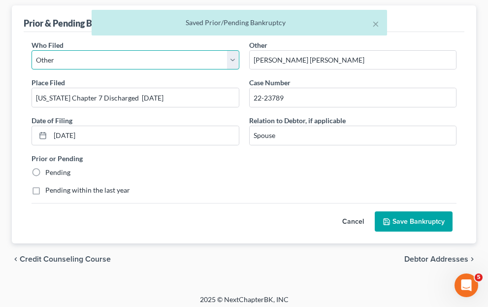
click at [239, 70] on select "Debtor Other" at bounding box center [136, 60] width 208 height 20
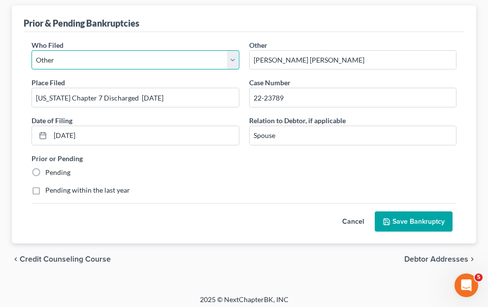
click at [189, 70] on select "Debtor Other" at bounding box center [136, 60] width 208 height 20
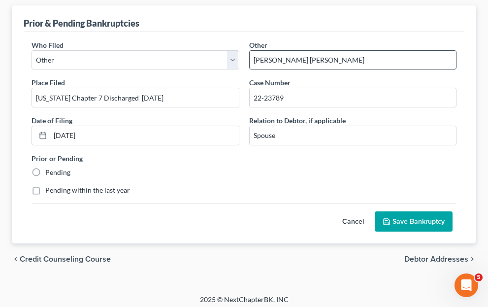
click at [346, 69] on input "Matthew James Green" at bounding box center [353, 60] width 207 height 19
click at [70, 177] on label "Pending" at bounding box center [57, 173] width 25 height 10
click at [56, 174] on input "Pending" at bounding box center [52, 171] width 6 height 6
radio input "true"
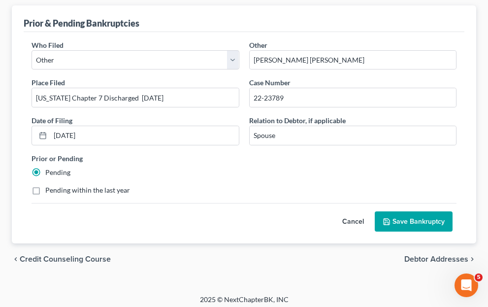
click at [130, 195] on label "Pending within the last year" at bounding box center [87, 190] width 85 height 10
click at [56, 192] on input "Pending within the last year" at bounding box center [52, 188] width 6 height 6
checkbox input "true"
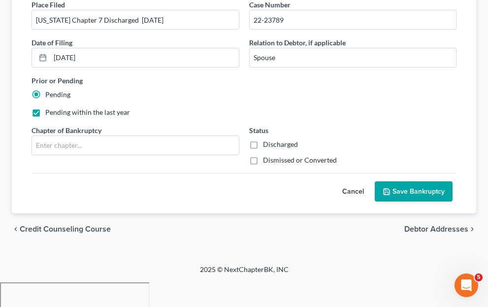
scroll to position [618, 0]
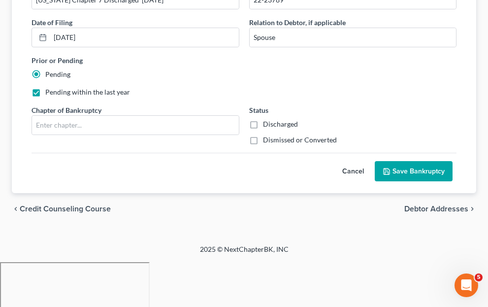
click at [298, 129] on label "Discharged" at bounding box center [280, 124] width 35 height 10
click at [273, 126] on input "Discharged" at bounding box center [270, 122] width 6 height 6
checkbox input "true"
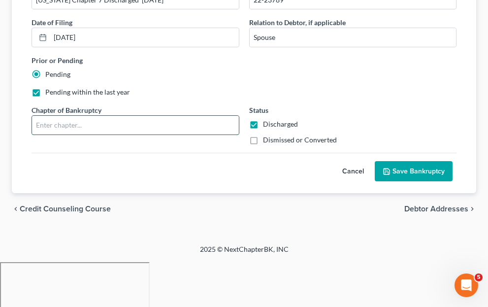
click at [219, 135] on input "text" at bounding box center [135, 125] width 207 height 19
type input "7"
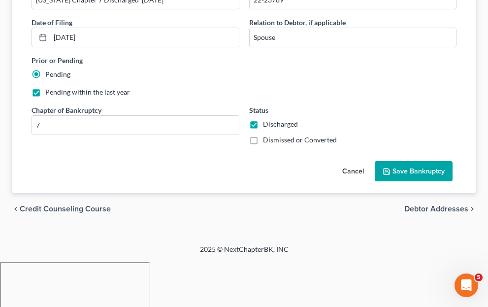
click at [423, 182] on button "Save Bankruptcy" at bounding box center [414, 171] width 78 height 21
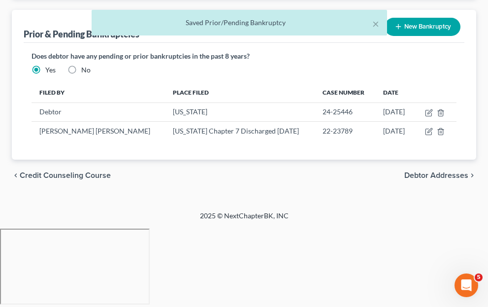
click at [0, 0] on link "Download & Print" at bounding box center [0, 0] width 0 height 0
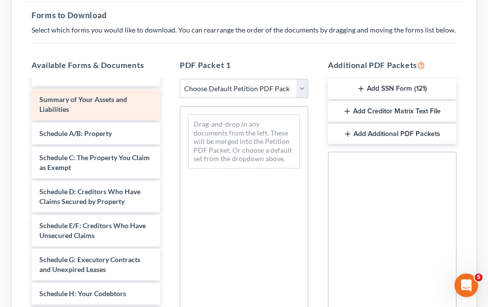
scroll to position [197, 0]
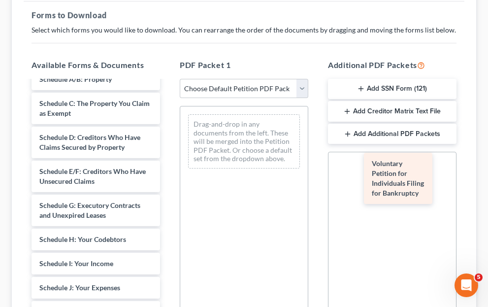
drag, startPoint x: 231, startPoint y: 166, endPoint x: 406, endPoint y: 187, distance: 176.1
click at [168, 187] on div "Voluntary Petition for Individuals Filing for Bankruptcy Domestic Support List …" at bounding box center [96, 205] width 144 height 643
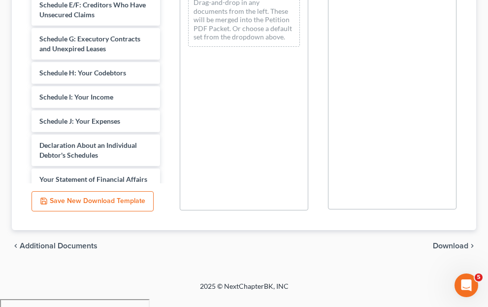
click at [439, 250] on span "Download" at bounding box center [450, 246] width 35 height 8
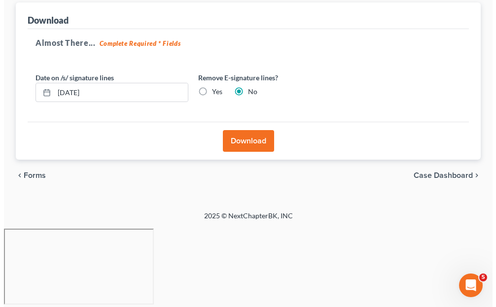
scroll to position [276, 0]
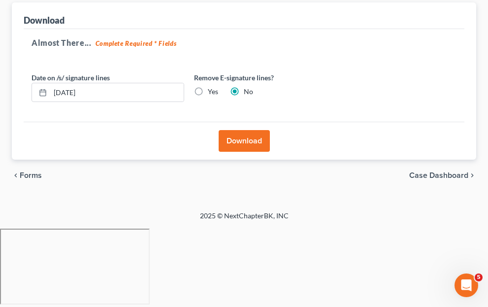
click at [270, 130] on button "Download" at bounding box center [244, 141] width 51 height 22
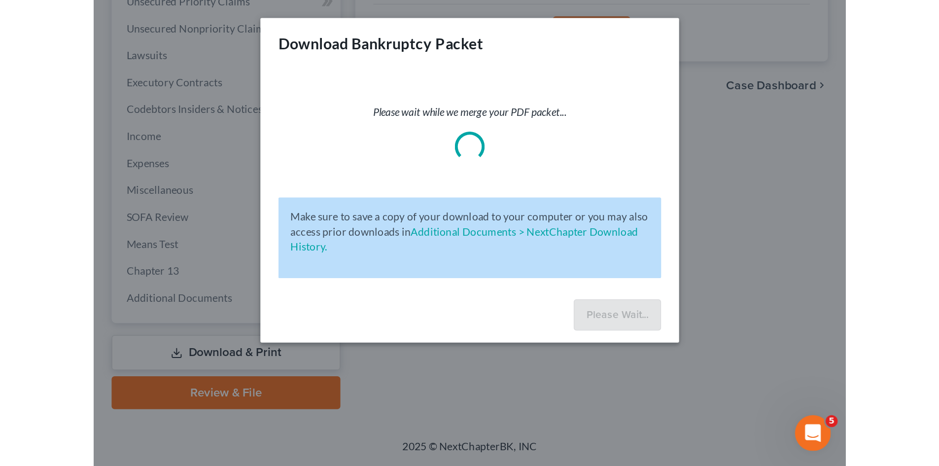
scroll to position [76, 0]
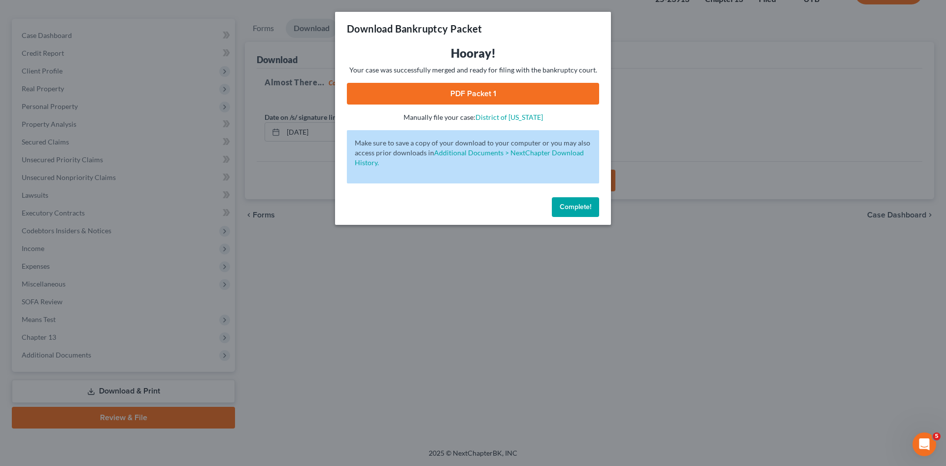
click at [462, 94] on link "PDF Packet 1" at bounding box center [473, 94] width 252 height 22
click at [571, 211] on button "Complete!" at bounding box center [575, 207] width 47 height 20
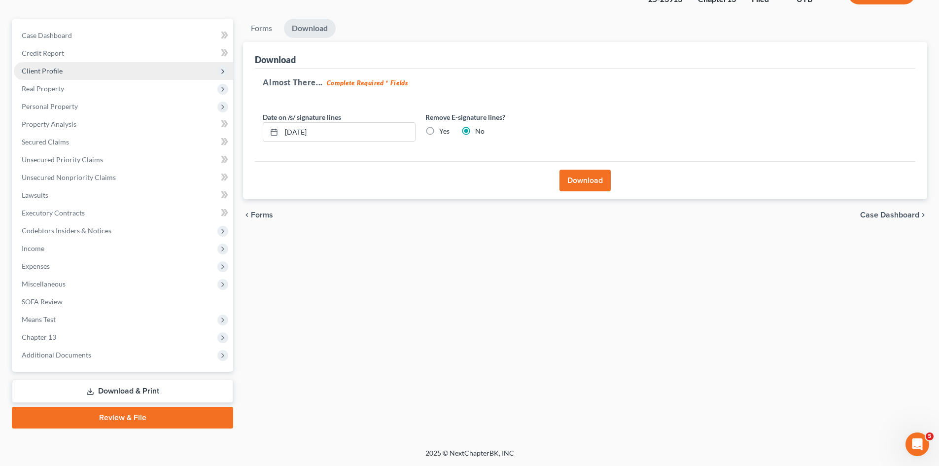
click at [79, 70] on span "Client Profile" at bounding box center [123, 71] width 219 height 18
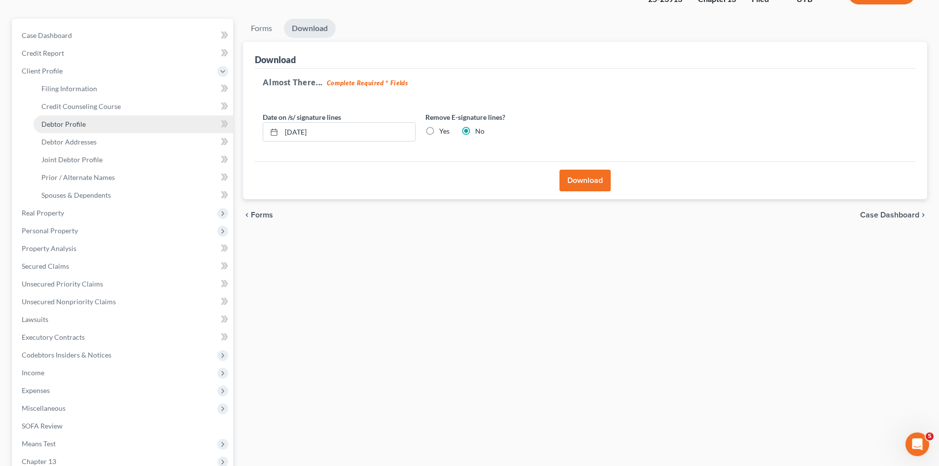
click at [81, 126] on span "Debtor Profile" at bounding box center [63, 124] width 44 height 8
select select "1"
select select "3"
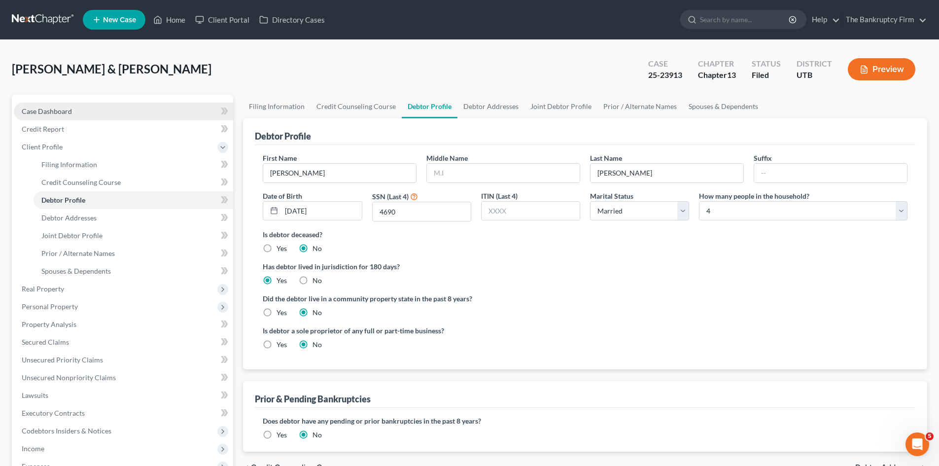
radio input "true"
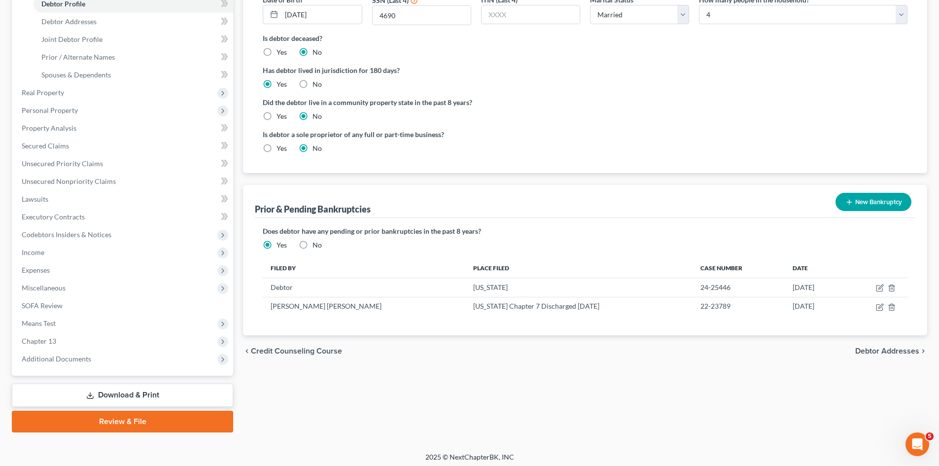
scroll to position [197, 0]
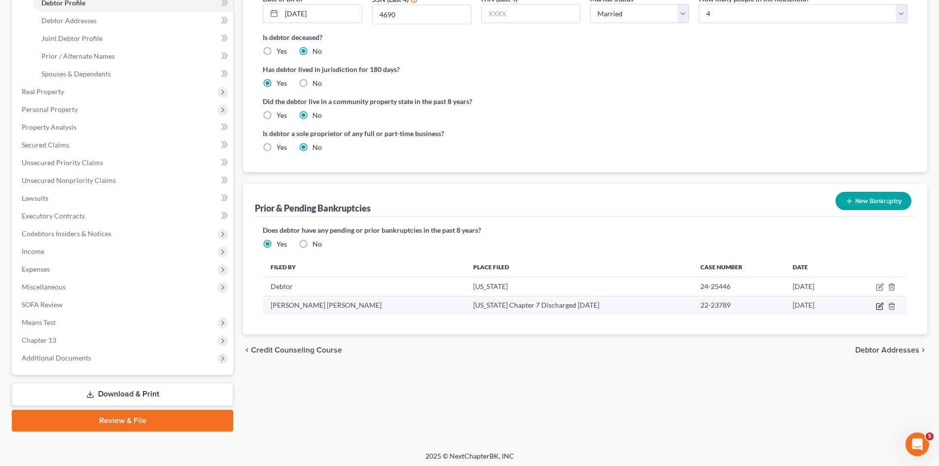
click at [879, 306] on icon "button" at bounding box center [880, 305] width 4 height 4
select select "other"
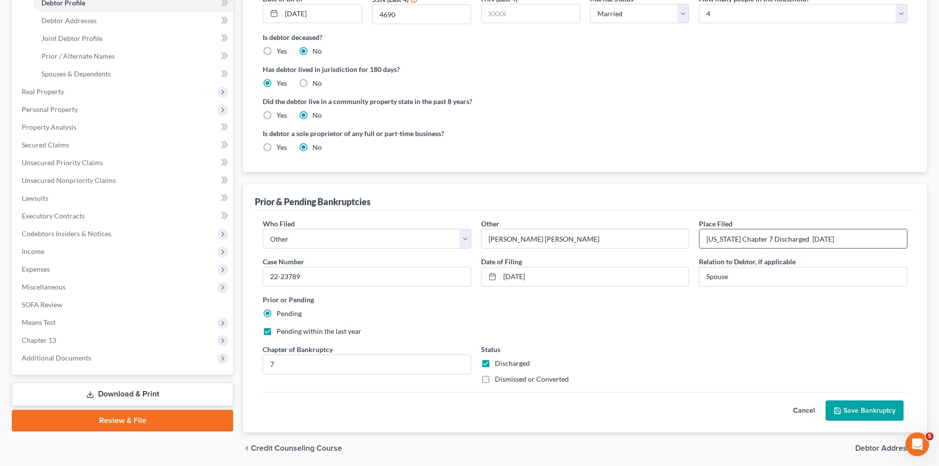
drag, startPoint x: 828, startPoint y: 238, endPoint x: 724, endPoint y: 239, distance: 104.0
click at [724, 239] on input "Utah Chapter 7 Discharged 1/5/2023" at bounding box center [802, 238] width 207 height 19
type input "Utah"
click at [460, 238] on select "Debtor Other" at bounding box center [367, 239] width 208 height 20
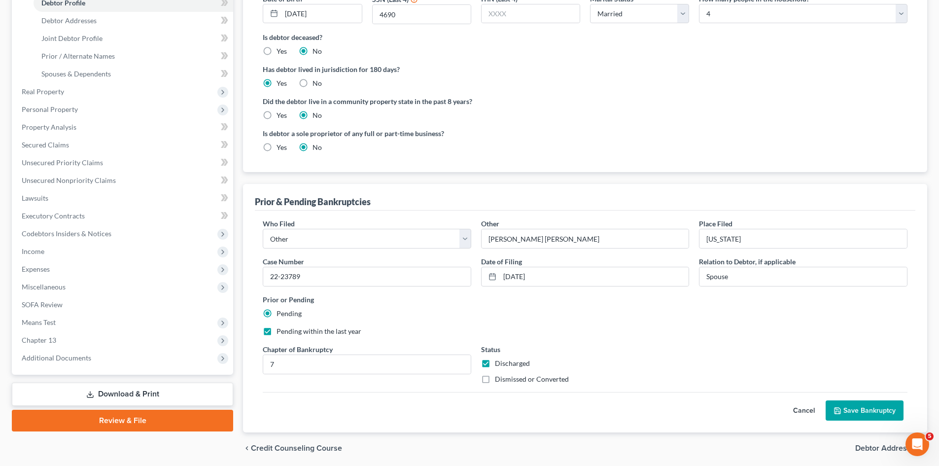
click at [276, 331] on label "Pending within the last year" at bounding box center [318, 331] width 85 height 10
click at [280, 331] on input "Pending within the last year" at bounding box center [283, 329] width 6 height 6
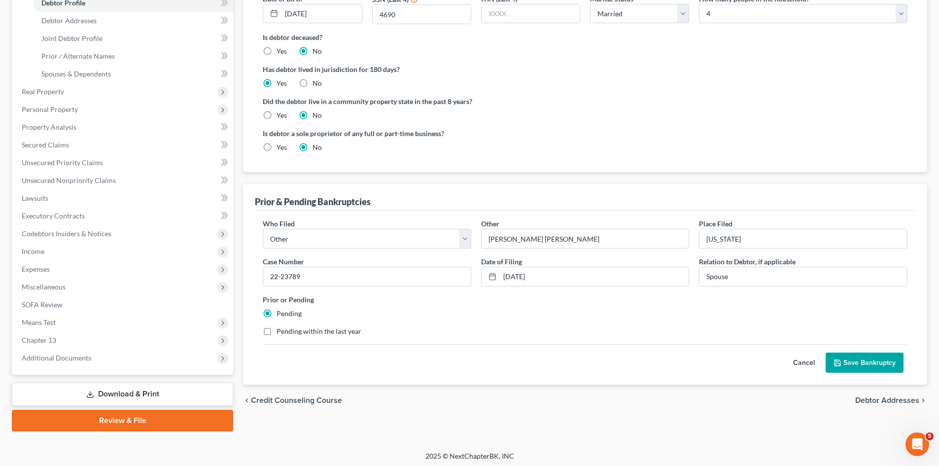
click at [276, 331] on label "Pending within the last year" at bounding box center [318, 331] width 85 height 10
click at [280, 331] on input "Pending within the last year" at bounding box center [283, 329] width 6 height 6
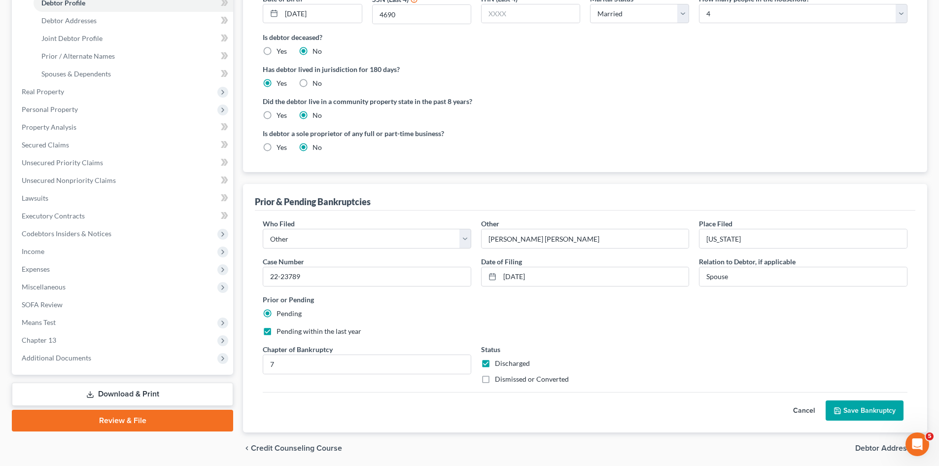
click at [276, 331] on label "Pending within the last year" at bounding box center [318, 331] width 85 height 10
click at [280, 331] on input "Pending within the last year" at bounding box center [283, 329] width 6 height 6
checkbox input "false"
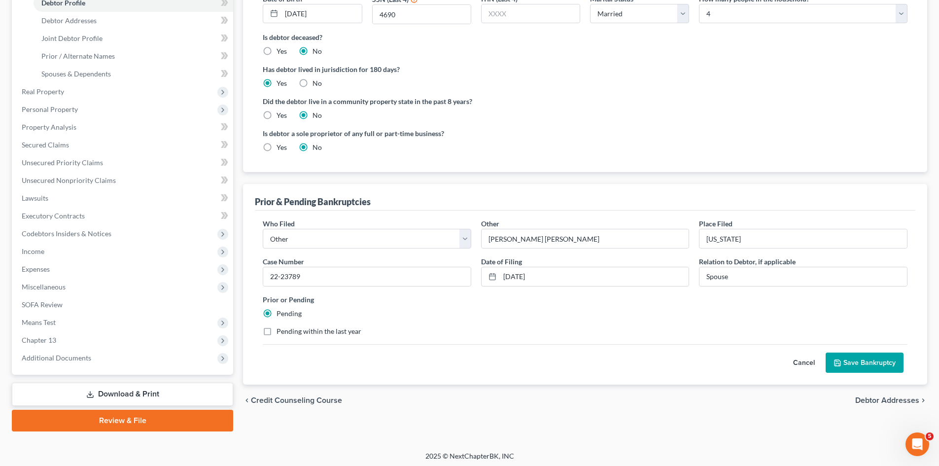
click at [865, 367] on button "Save Bankruptcy" at bounding box center [864, 362] width 78 height 21
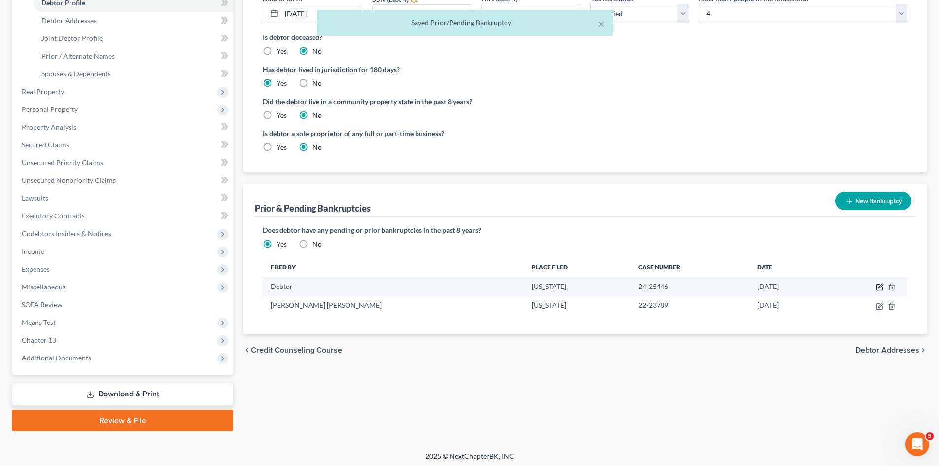
click at [881, 287] on icon "button" at bounding box center [880, 286] width 4 height 4
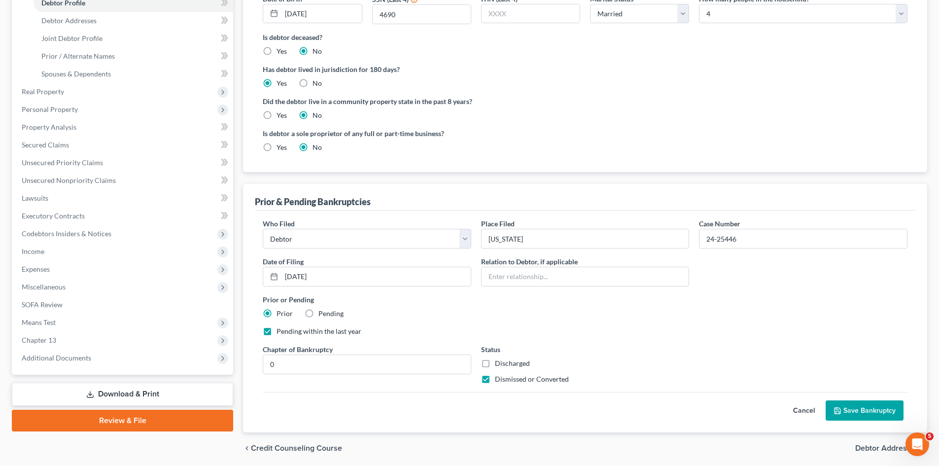
click at [801, 411] on button "Cancel" at bounding box center [803, 411] width 43 height 20
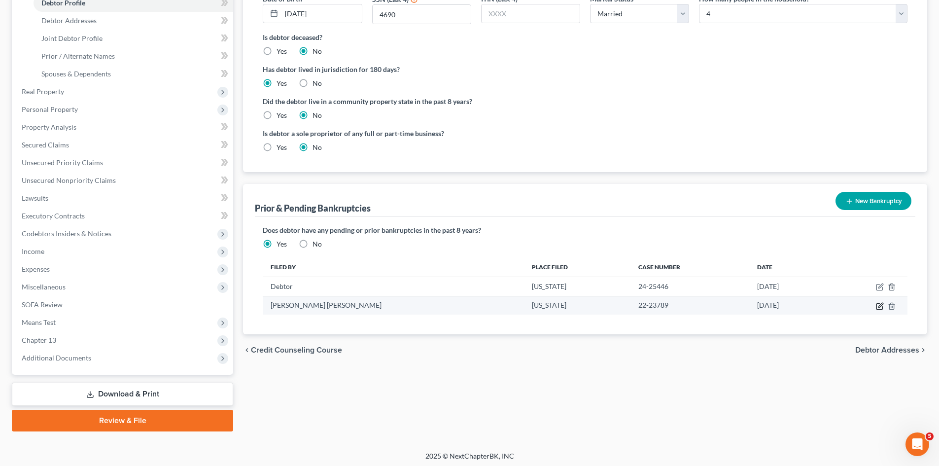
click at [881, 304] on icon "button" at bounding box center [880, 305] width 4 height 4
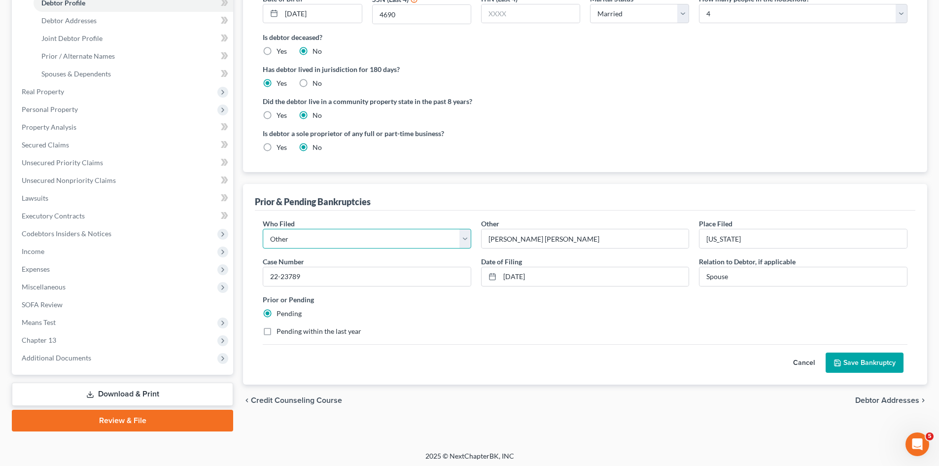
click at [464, 240] on select "Debtor Other" at bounding box center [367, 239] width 208 height 20
select select "debtor"
click at [263, 229] on select "Debtor Other" at bounding box center [367, 239] width 208 height 20
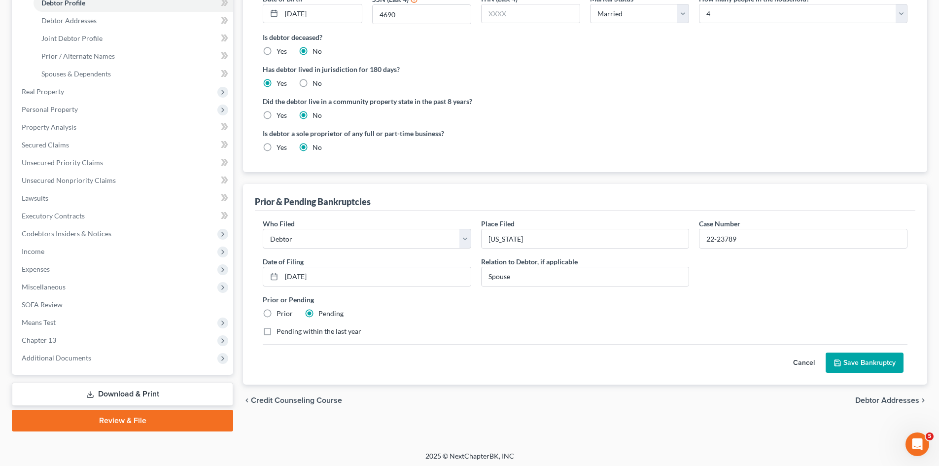
click at [276, 312] on label "Prior" at bounding box center [284, 313] width 16 height 10
click at [280, 312] on input "Prior" at bounding box center [283, 311] width 6 height 6
radio input "true"
radio input "false"
click at [276, 333] on label "Pending within the last year" at bounding box center [318, 331] width 85 height 10
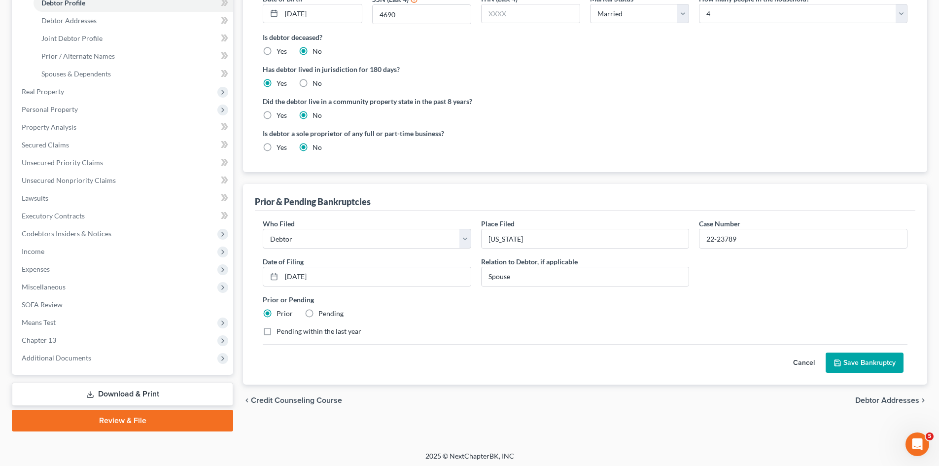
click at [280, 333] on input "Pending within the last year" at bounding box center [283, 329] width 6 height 6
checkbox input "true"
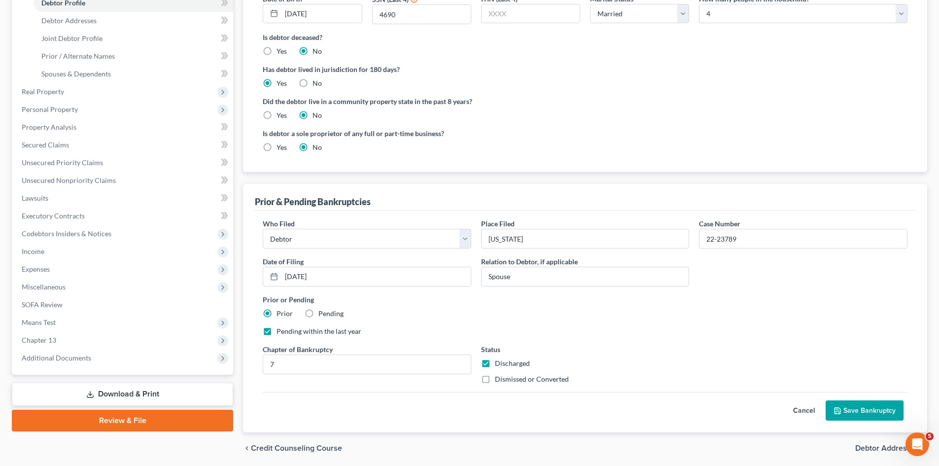
click at [841, 408] on icon "submit" at bounding box center [837, 411] width 8 height 8
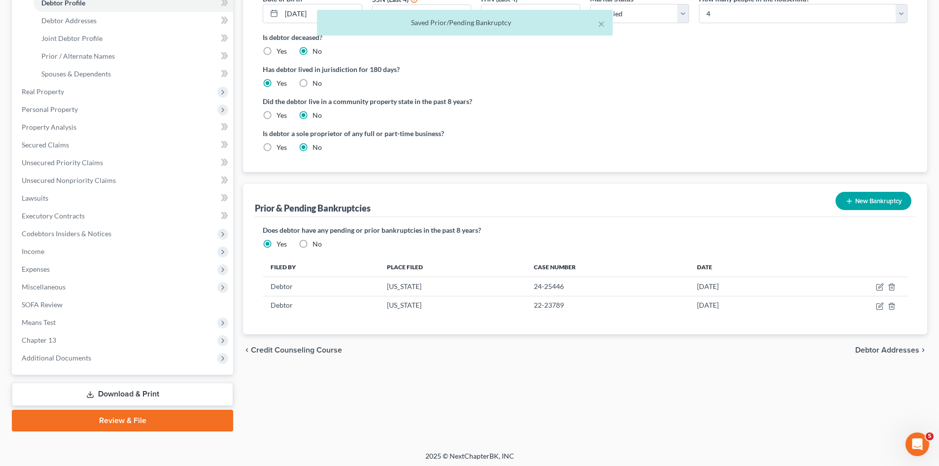
click at [159, 392] on link "Download & Print" at bounding box center [122, 393] width 221 height 23
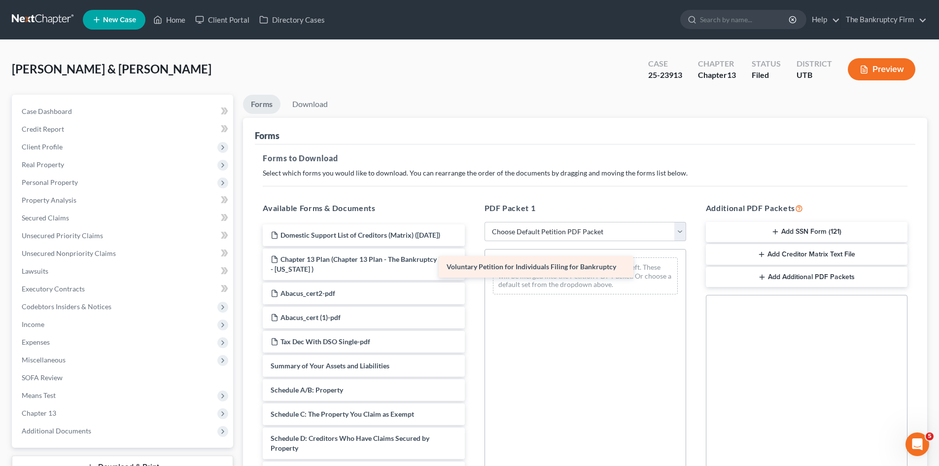
drag, startPoint x: 332, startPoint y: 375, endPoint x: 508, endPoint y: 267, distance: 206.9
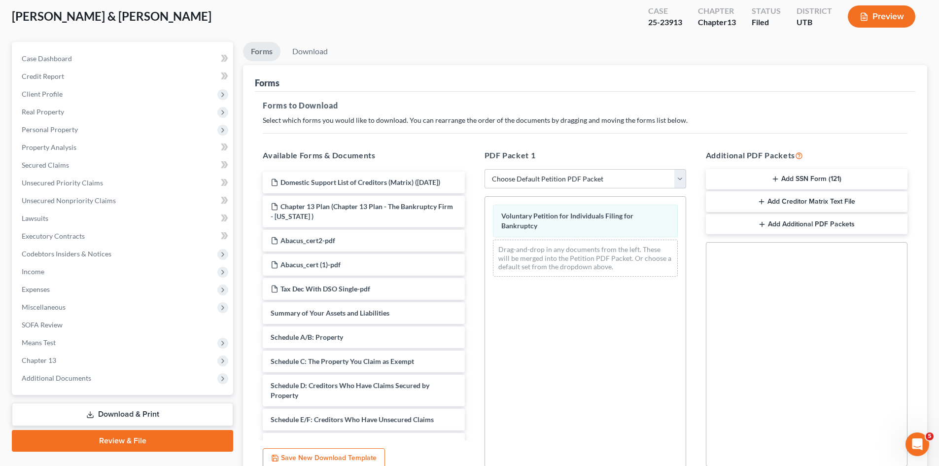
scroll to position [143, 0]
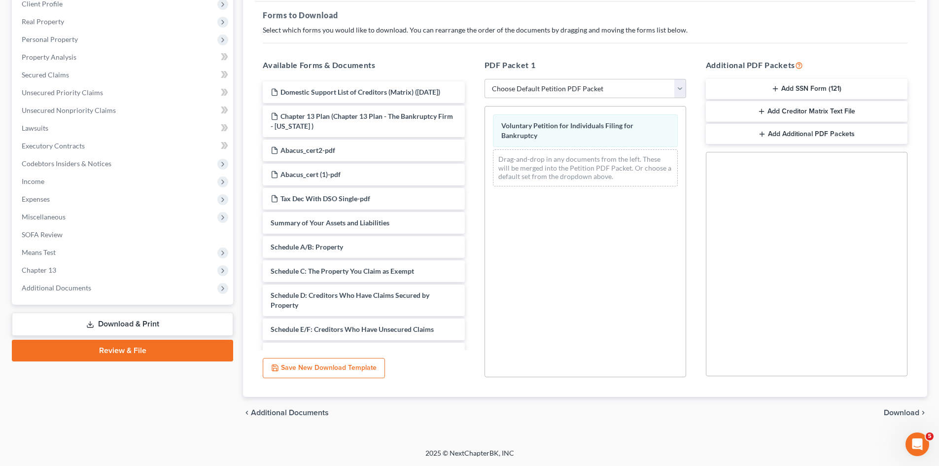
click at [886, 413] on span "Download" at bounding box center [900, 412] width 35 height 8
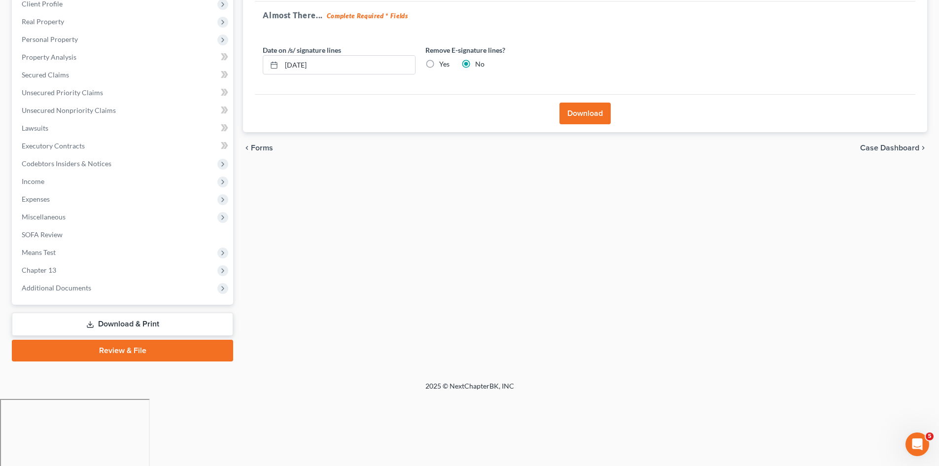
scroll to position [76, 0]
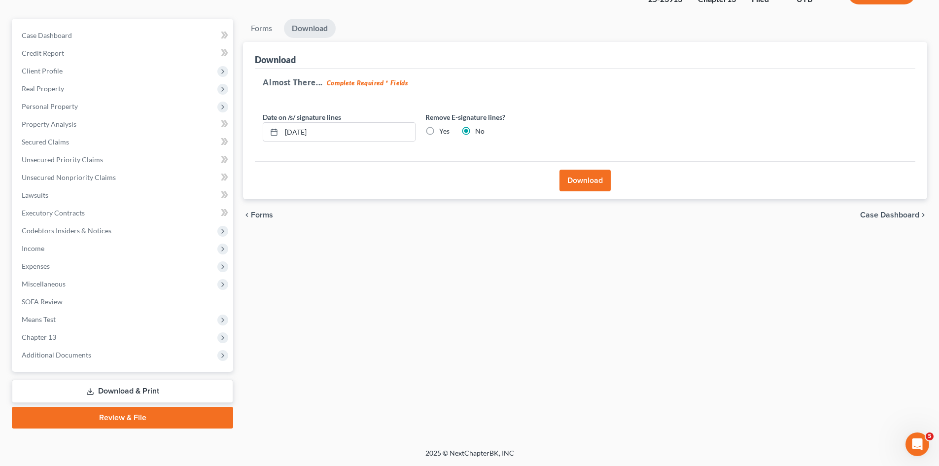
click at [576, 182] on button "Download" at bounding box center [584, 180] width 51 height 22
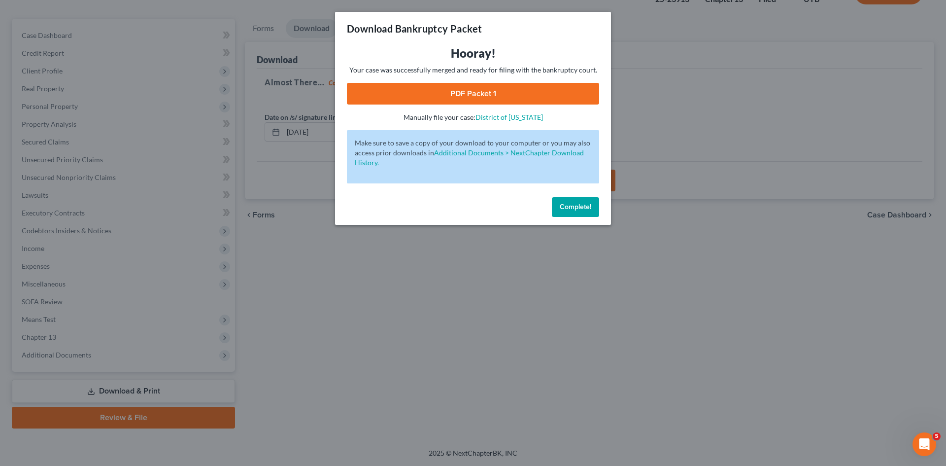
click at [471, 93] on link "PDF Packet 1" at bounding box center [473, 94] width 252 height 22
click at [582, 207] on span "Complete!" at bounding box center [576, 207] width 32 height 8
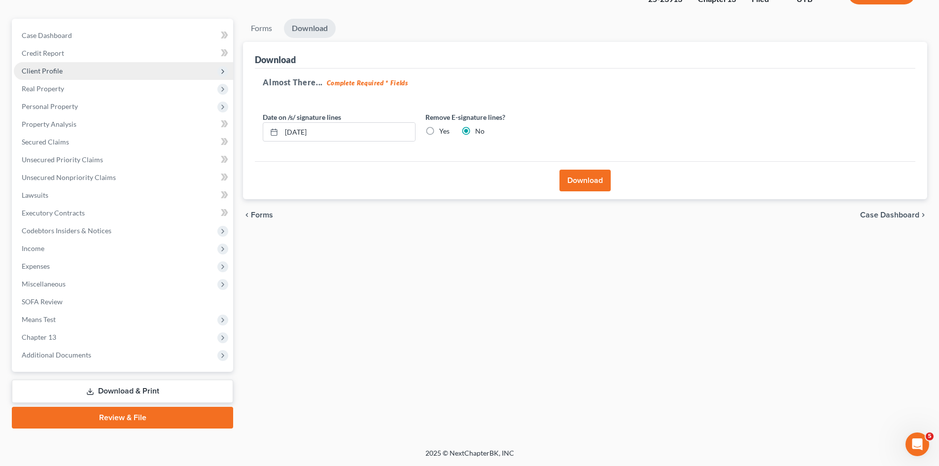
click at [54, 74] on span "Client Profile" at bounding box center [42, 71] width 41 height 8
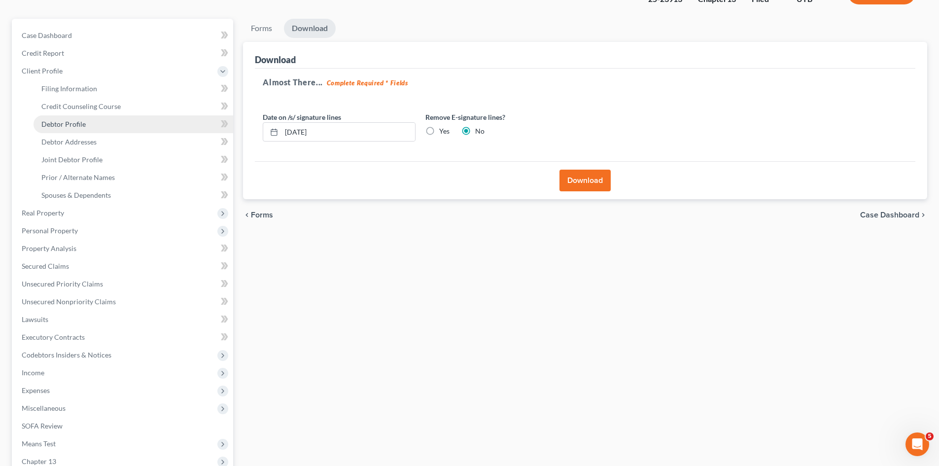
click at [72, 130] on link "Debtor Profile" at bounding box center [134, 124] width 200 height 18
select select "1"
select select "3"
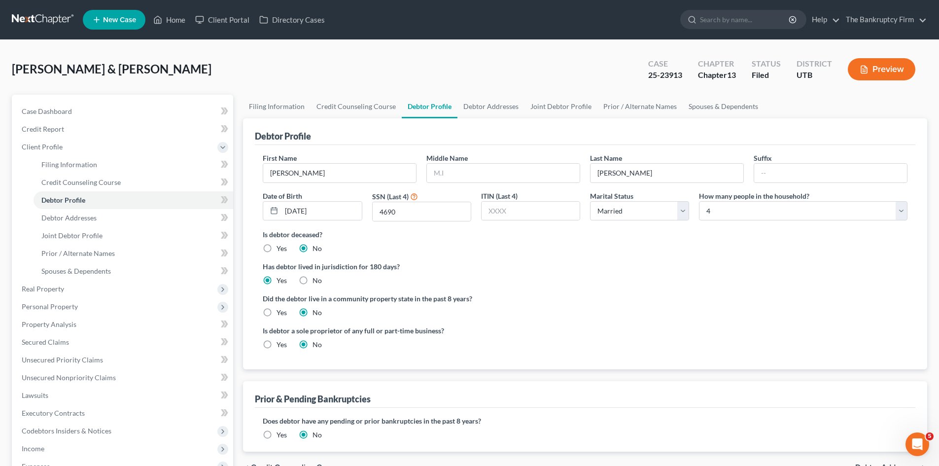
radio input "true"
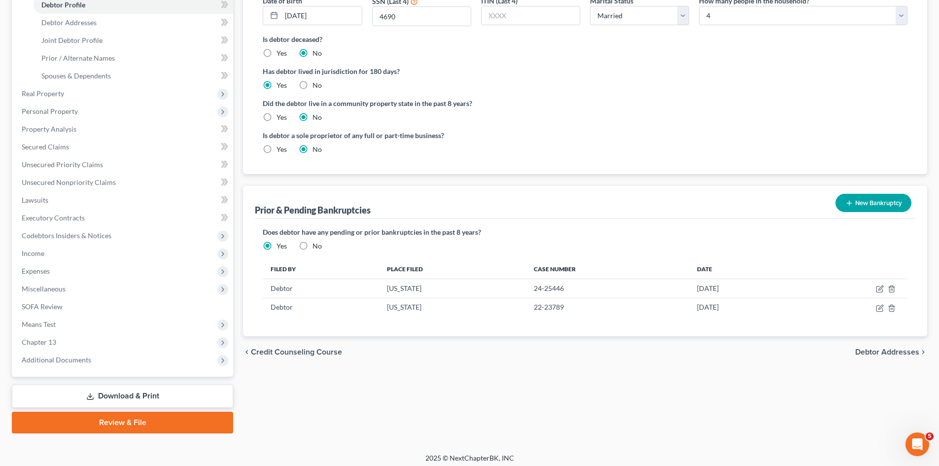
scroll to position [200, 0]
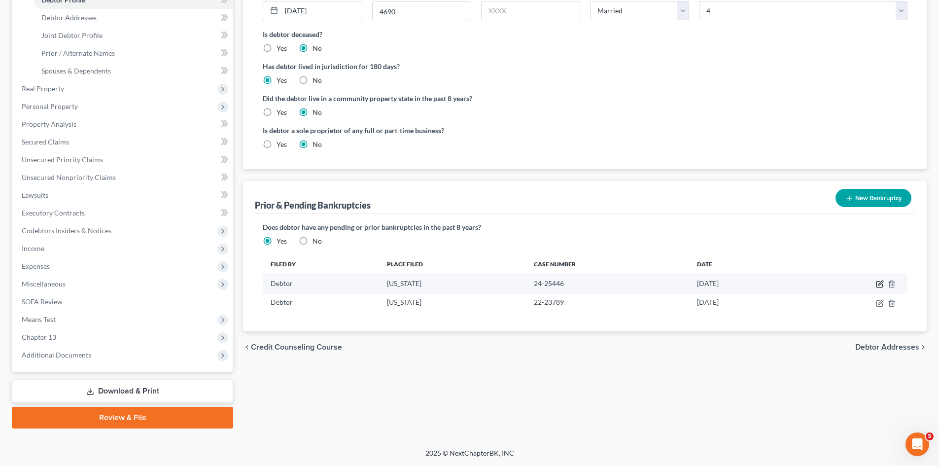
click at [881, 282] on icon "button" at bounding box center [880, 284] width 8 height 8
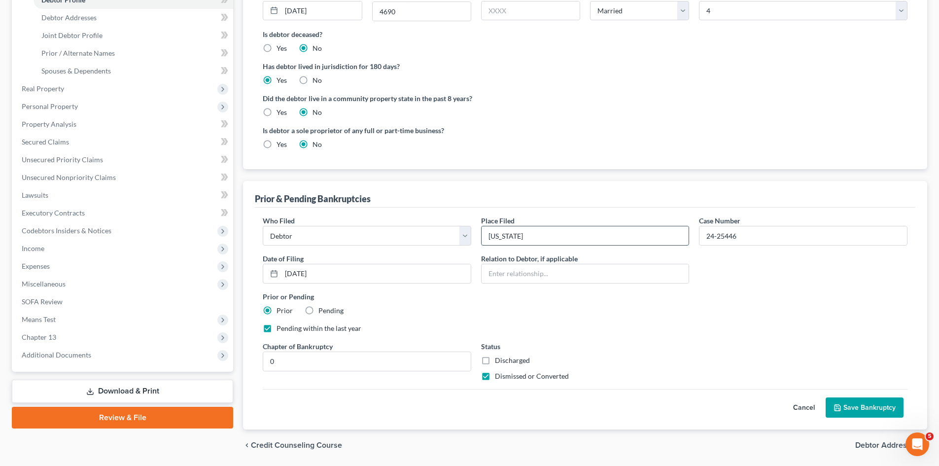
click at [522, 237] on input "Utah" at bounding box center [584, 235] width 207 height 19
type input "Utah Brittney"
click at [858, 405] on button "Save Bankruptcy" at bounding box center [864, 407] width 78 height 21
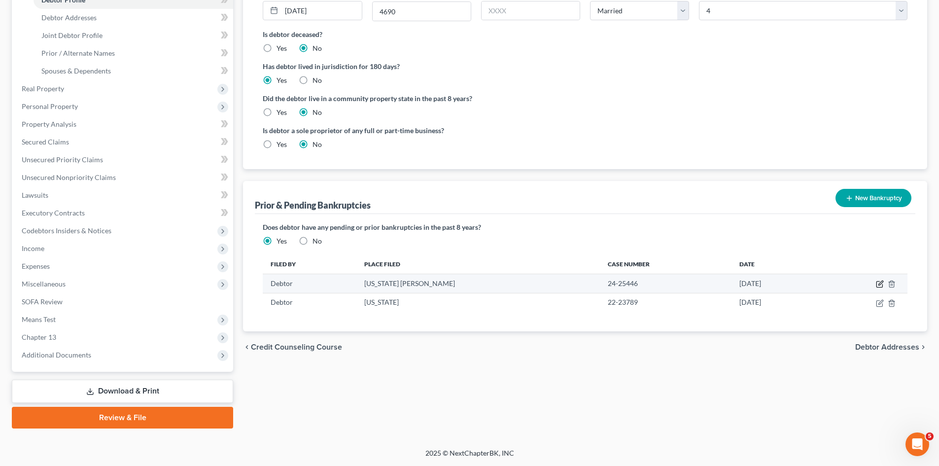
click at [879, 286] on icon "button" at bounding box center [880, 284] width 8 height 8
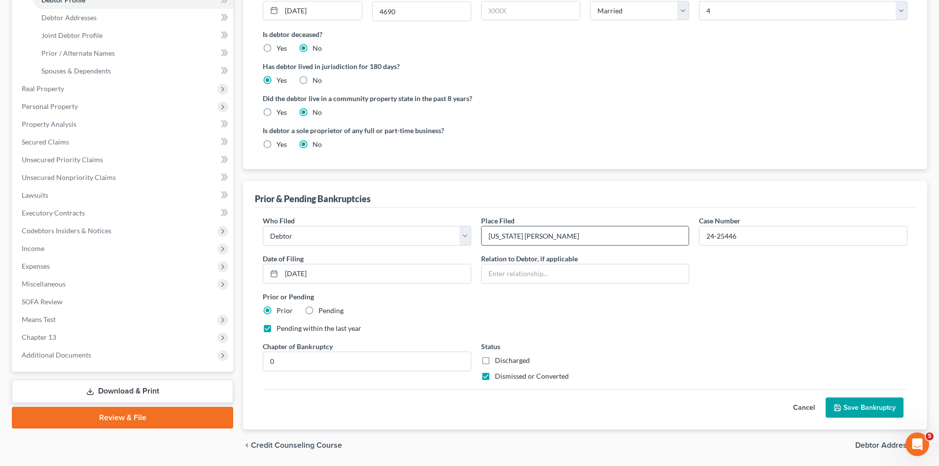
click at [539, 233] on input "Utah Brittney" at bounding box center [584, 235] width 207 height 19
type input "Utah"
click at [307, 231] on select "Debtor Other" at bounding box center [367, 236] width 208 height 20
click at [521, 236] on input "Utah" at bounding box center [584, 235] width 207 height 19
click at [503, 271] on input "text" at bounding box center [584, 273] width 207 height 19
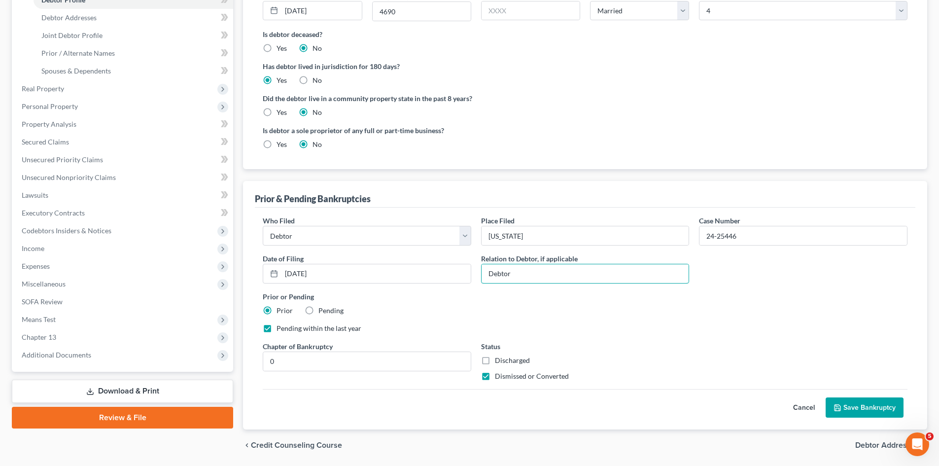
type input "Debtor"
click at [851, 414] on button "Save Bankruptcy" at bounding box center [864, 407] width 78 height 21
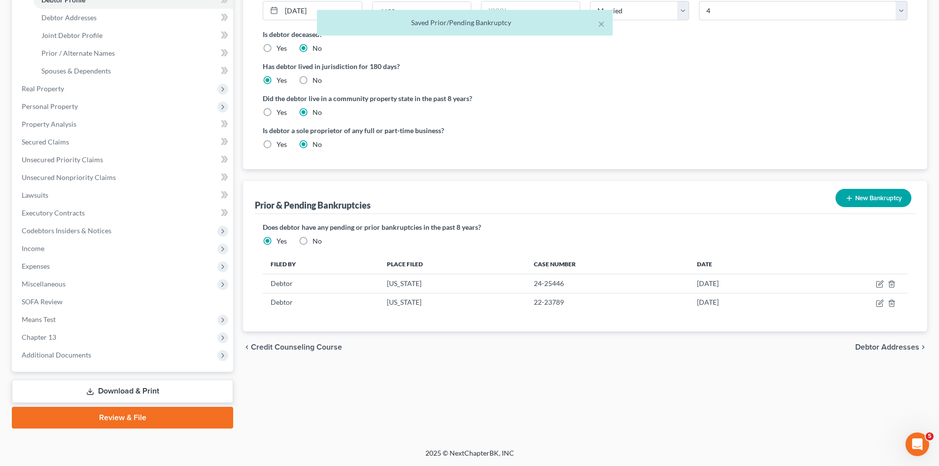
click at [135, 390] on link "Download & Print" at bounding box center [122, 390] width 221 height 23
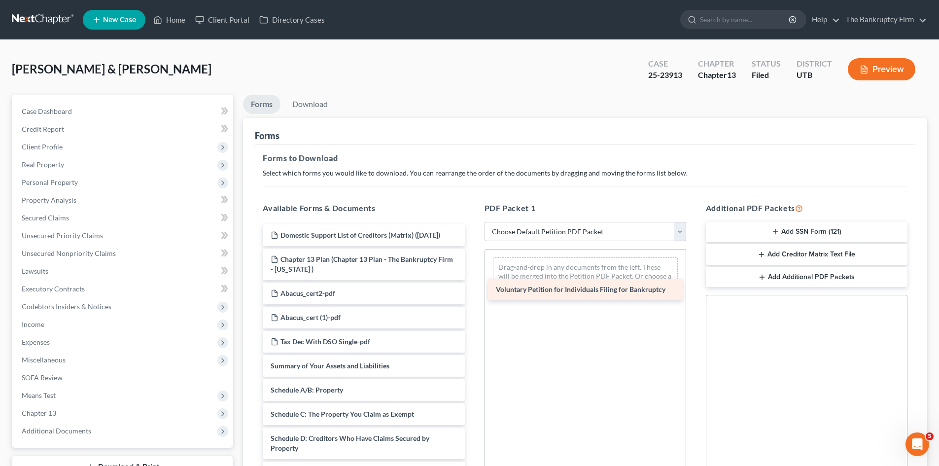
drag, startPoint x: 337, startPoint y: 372, endPoint x: 562, endPoint y: 285, distance: 241.1
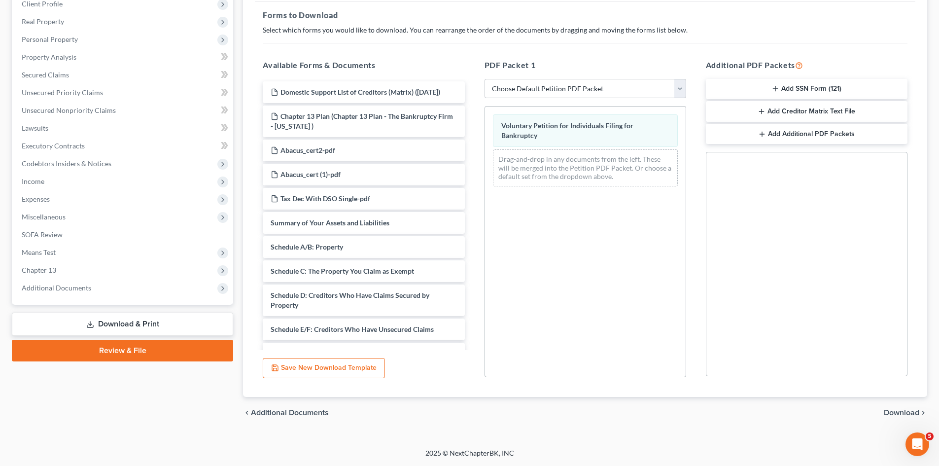
click at [902, 409] on span "Download" at bounding box center [900, 412] width 35 height 8
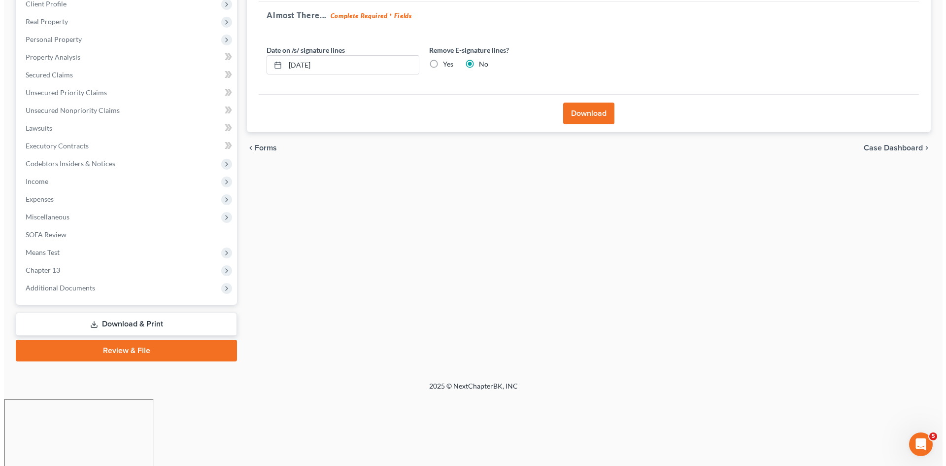
scroll to position [76, 0]
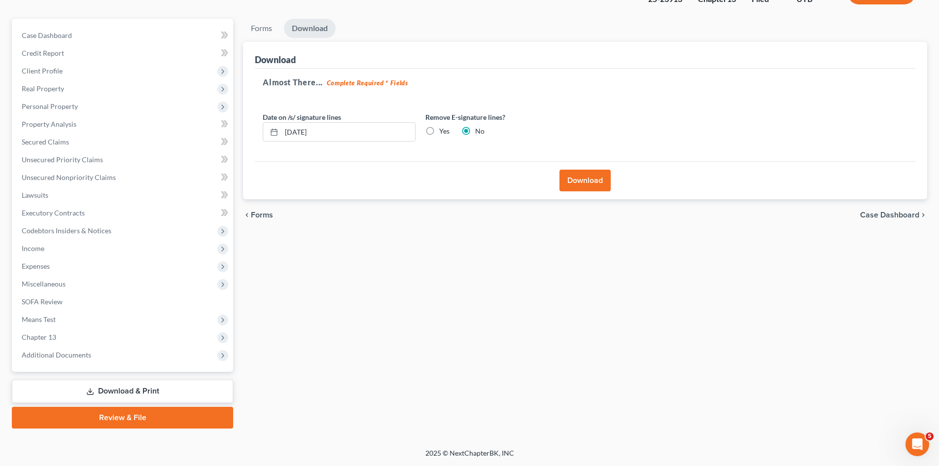
click at [602, 179] on button "Download" at bounding box center [584, 180] width 51 height 22
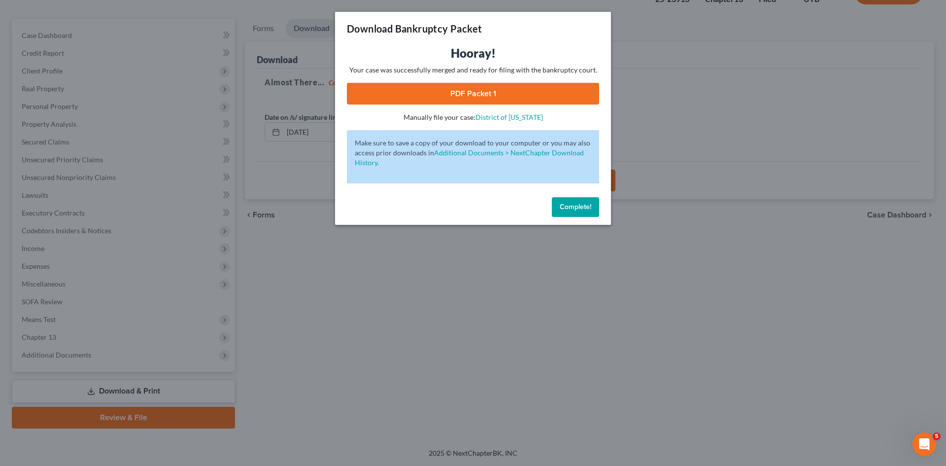
click at [455, 15] on div "Download Bankruptcy Packet" at bounding box center [473, 29] width 276 height 34
click at [458, 94] on link "PDF Packet 1" at bounding box center [473, 94] width 252 height 22
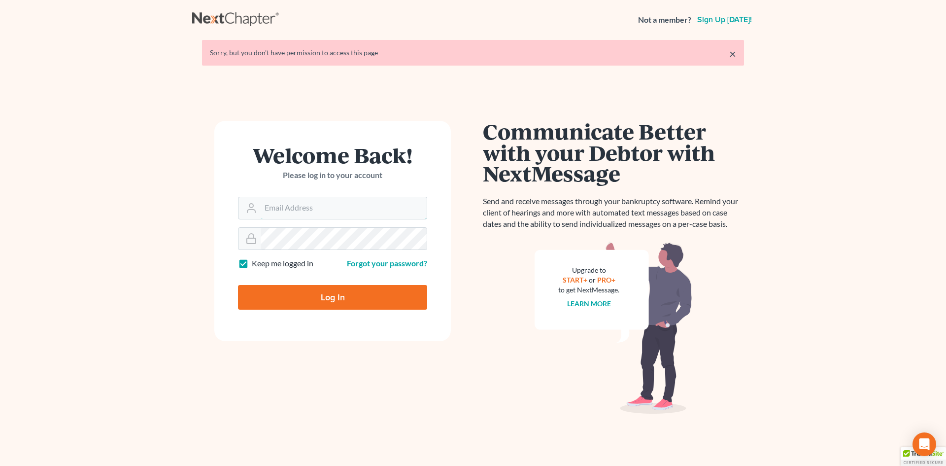
type input "[EMAIL_ADDRESS][DOMAIN_NAME]"
click at [325, 293] on input "Log In" at bounding box center [332, 297] width 189 height 25
type input "Thinking..."
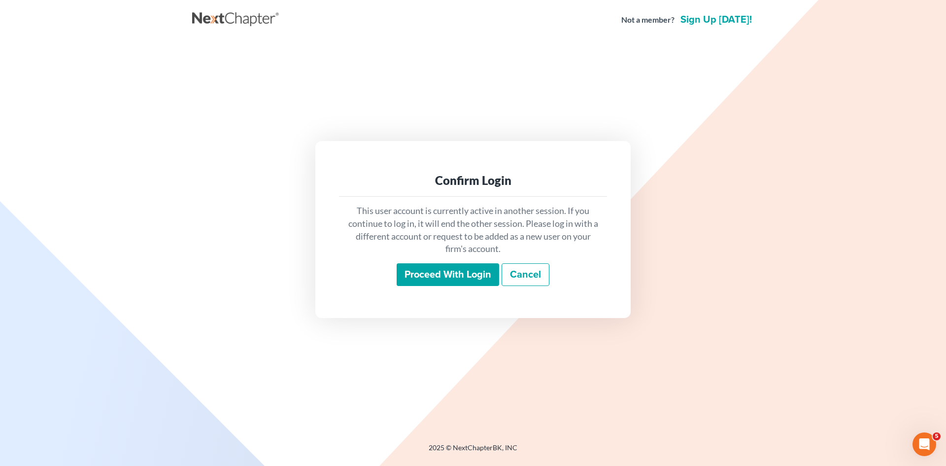
click at [454, 277] on input "Proceed with login" at bounding box center [448, 274] width 102 height 23
